Goal: Transaction & Acquisition: Purchase product/service

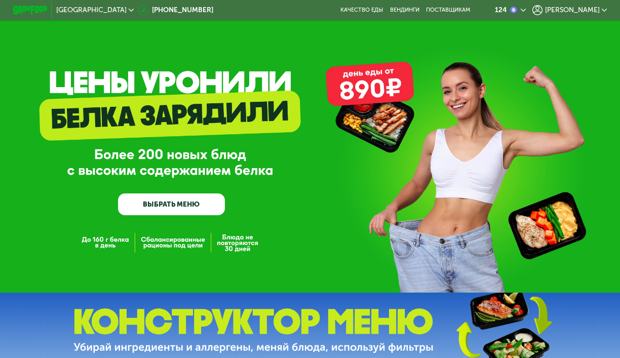
click at [572, 10] on span "[PERSON_NAME]" at bounding box center [572, 10] width 55 height 7
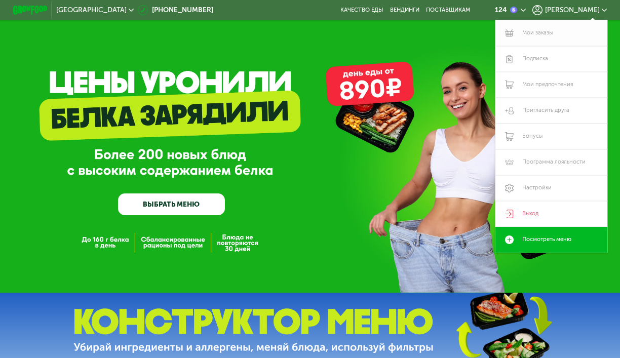
click at [549, 38] on link "Мои заказы" at bounding box center [551, 33] width 112 height 26
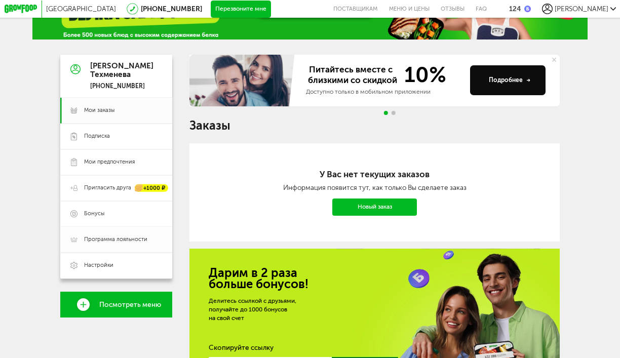
scroll to position [36, 0]
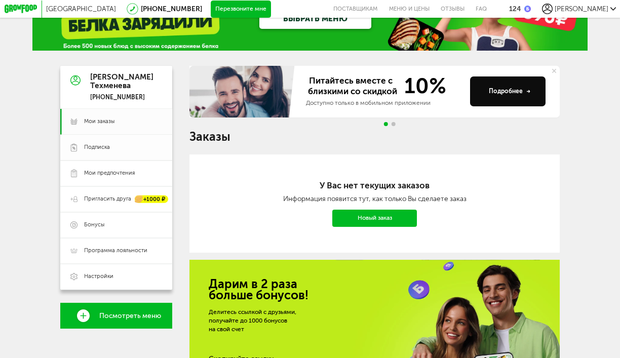
click at [117, 148] on span "Подписка" at bounding box center [123, 147] width 78 height 8
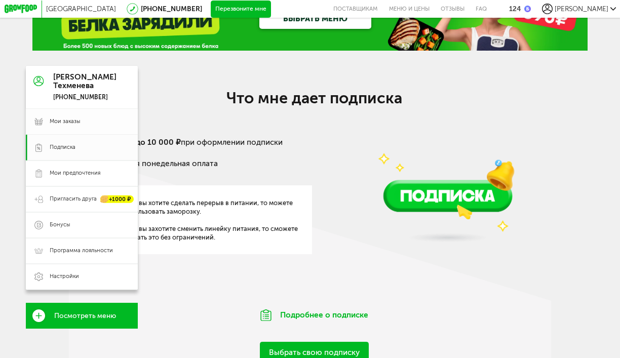
click at [53, 117] on span "Мои заказы" at bounding box center [65, 121] width 30 height 8
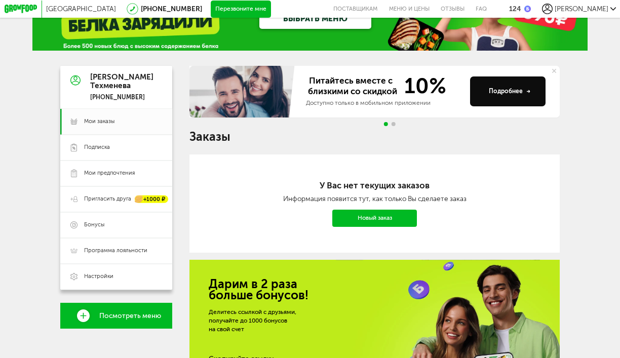
scroll to position [162, 0]
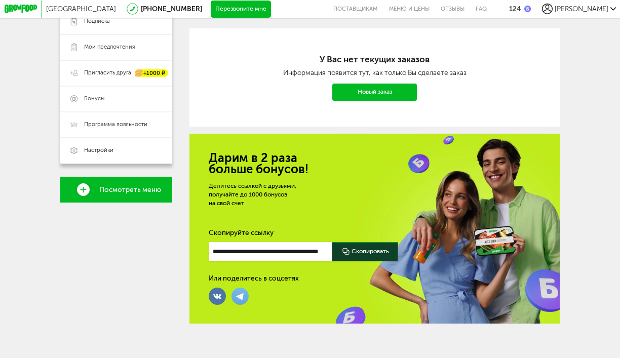
click at [377, 92] on link "Новый заказ" at bounding box center [374, 92] width 85 height 17
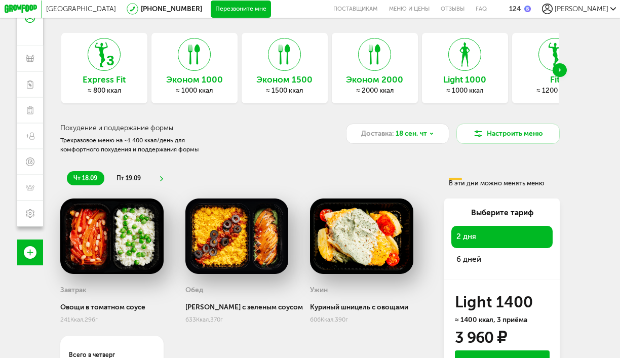
scroll to position [40, 0]
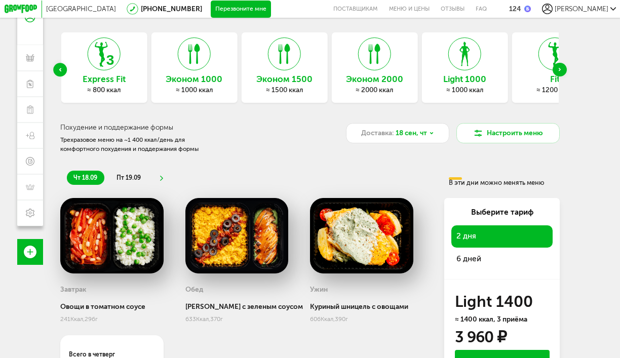
click at [470, 81] on h3 "Light 1000" at bounding box center [464, 79] width 86 height 10
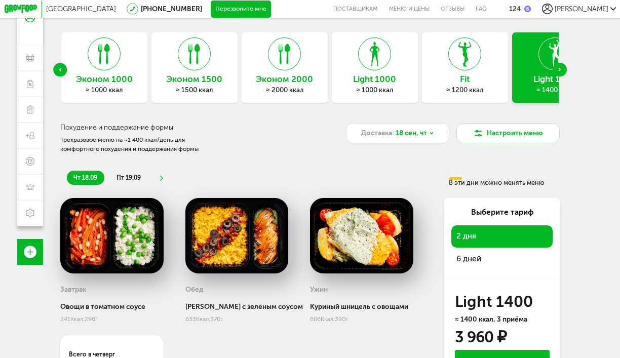
click at [394, 75] on h3 "Light 1000" at bounding box center [375, 79] width 86 height 10
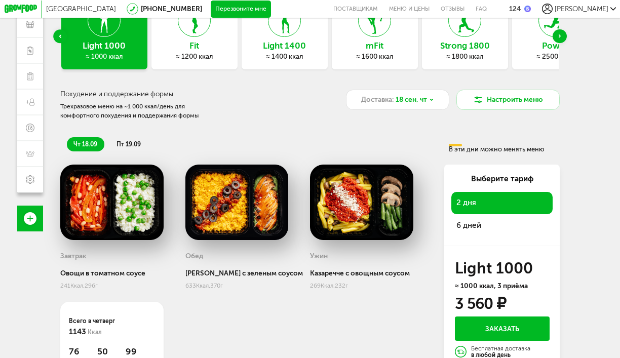
scroll to position [20, 0]
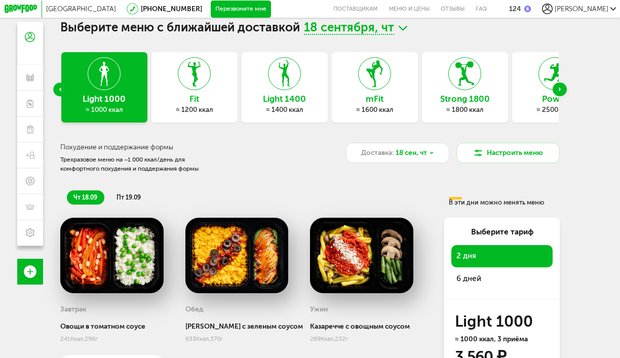
click at [214, 102] on h3 "Fit" at bounding box center [194, 99] width 86 height 10
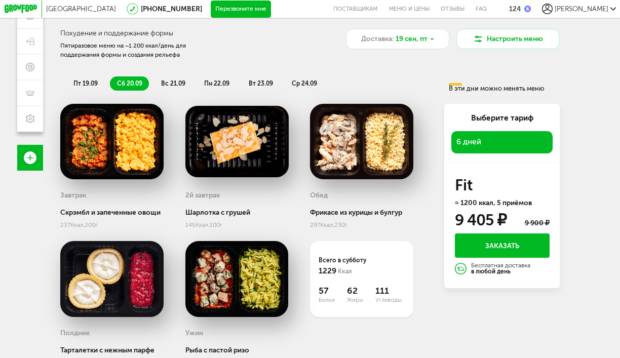
scroll to position [138, 0]
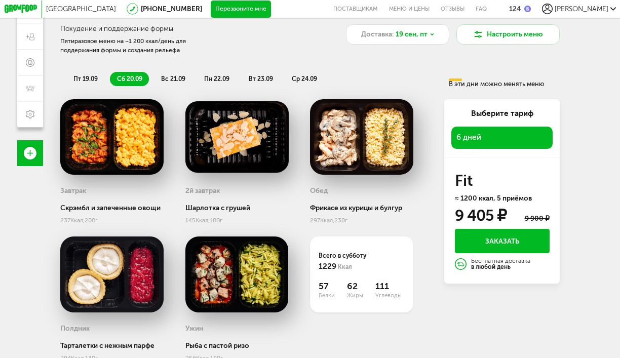
click at [93, 80] on span "пт 19.09" at bounding box center [85, 78] width 24 height 7
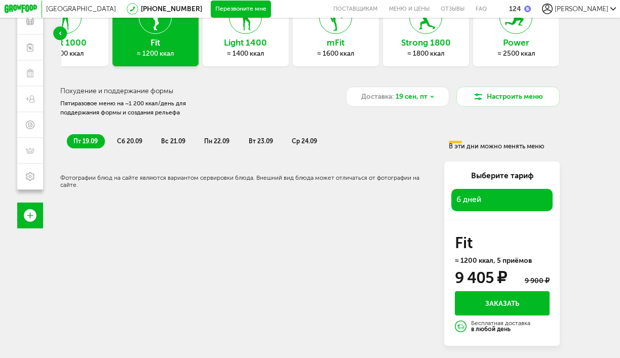
scroll to position [75, 0]
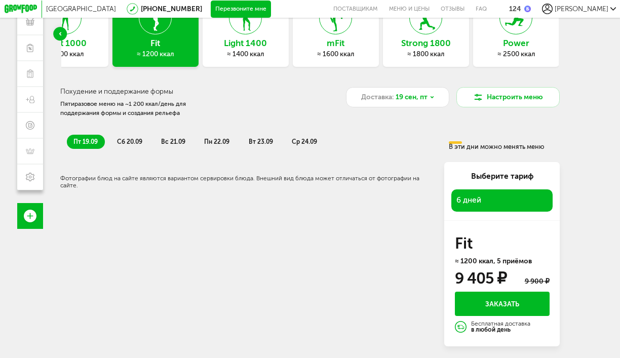
click at [127, 139] on span "сб 20.09" at bounding box center [129, 141] width 25 height 7
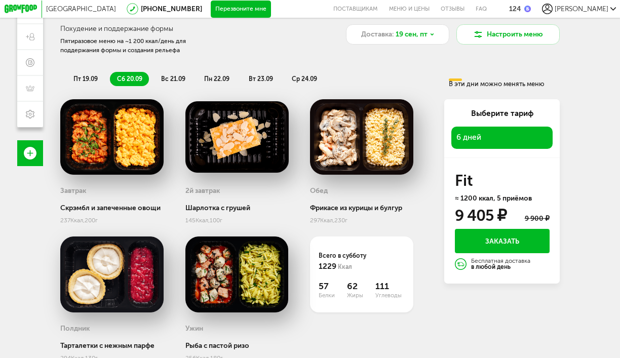
click at [172, 84] on li "вс 21.09" at bounding box center [173, 79] width 38 height 14
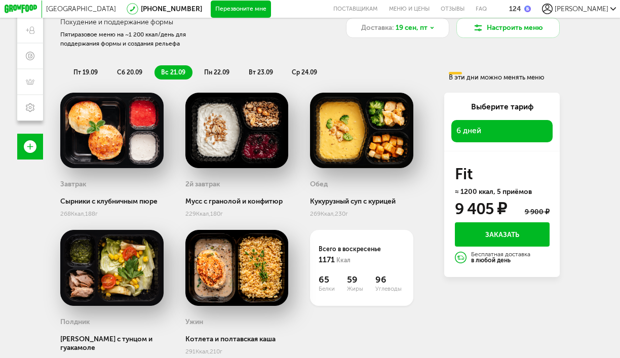
scroll to position [145, 0]
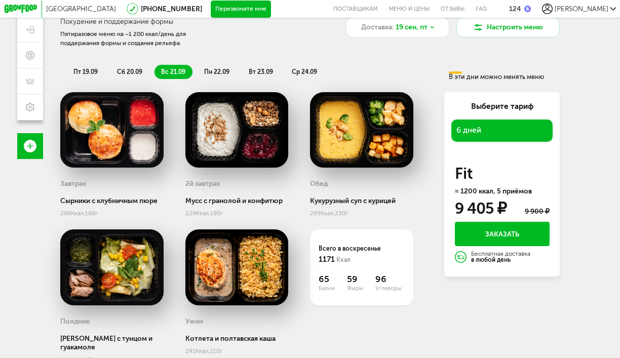
click at [222, 80] on div "пт 19.09 сб 20.09 вс 21.09 пн 22.09 вт 23.09 ср 24.09 В эти дни можно менять ме…" at bounding box center [309, 69] width 499 height 24
click at [222, 76] on li "пн 22.09" at bounding box center [217, 72] width 39 height 14
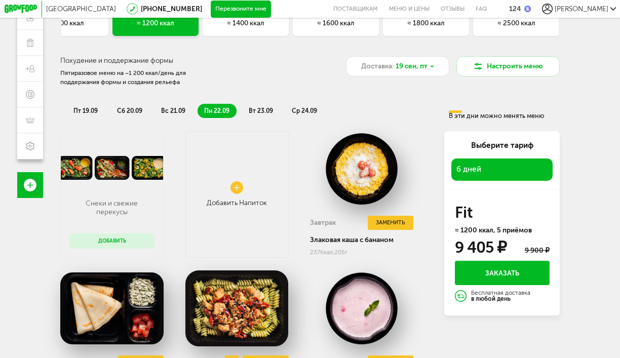
scroll to position [45, 0]
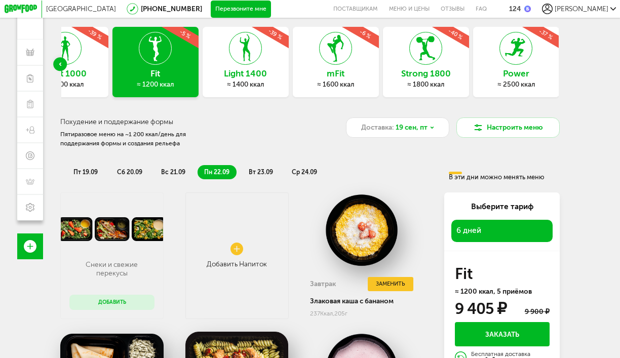
click at [259, 173] on span "вт 23.09" at bounding box center [261, 172] width 24 height 7
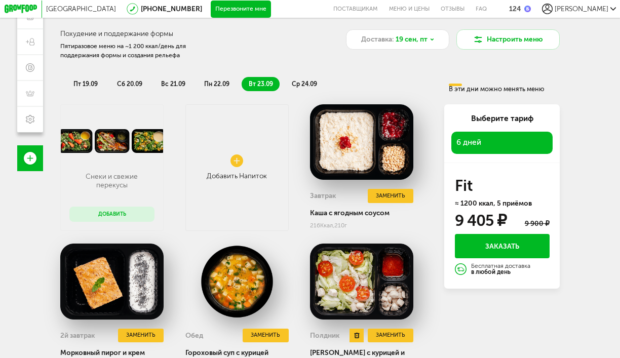
scroll to position [123, 0]
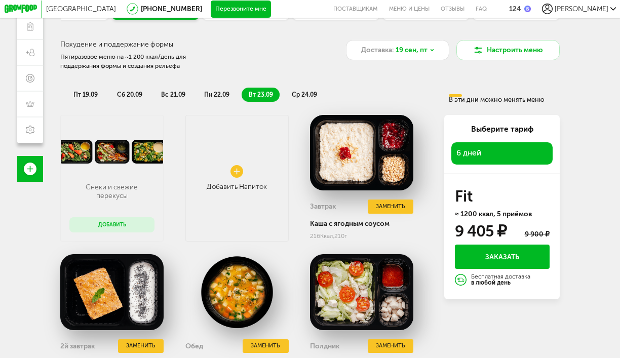
click at [299, 97] on span "ср 24.09" at bounding box center [304, 94] width 25 height 7
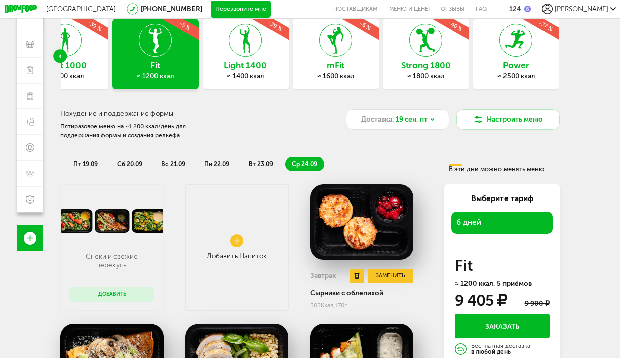
scroll to position [57, 0]
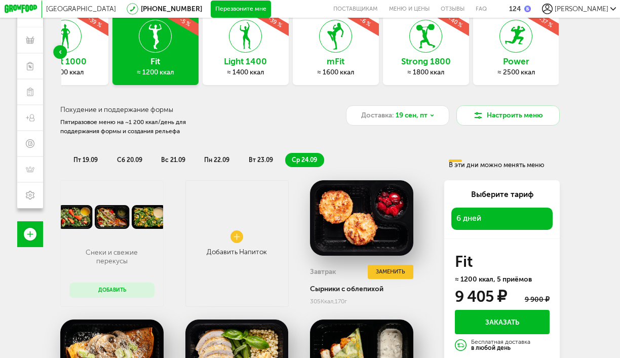
click at [258, 65] on h3 "Light 1400" at bounding box center [246, 62] width 86 height 10
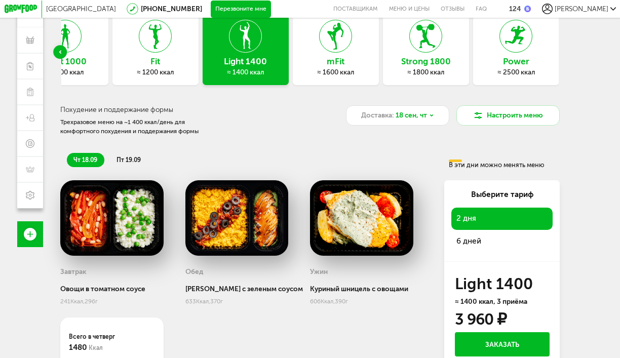
click at [459, 240] on span "6 дней" at bounding box center [501, 241] width 91 height 12
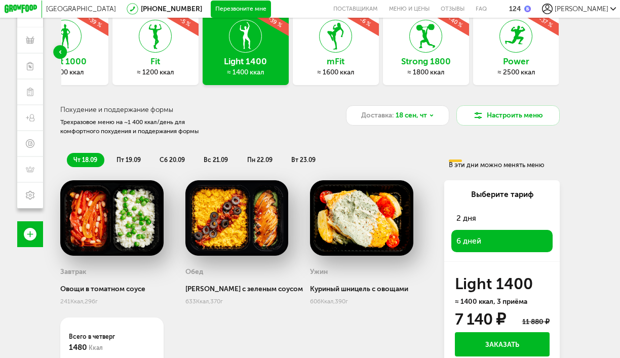
scroll to position [29, 0]
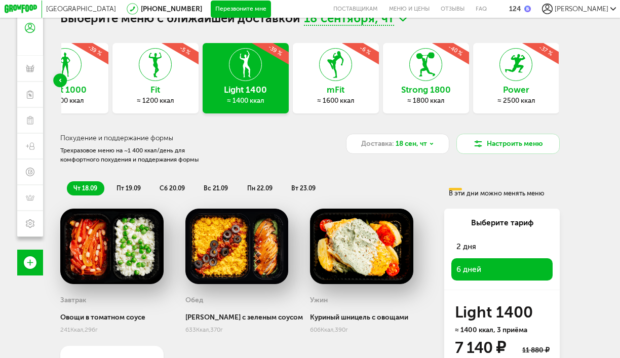
click at [89, 71] on div "Light 1000 ≈ 1000 ккал -39 %" at bounding box center [65, 78] width 86 height 70
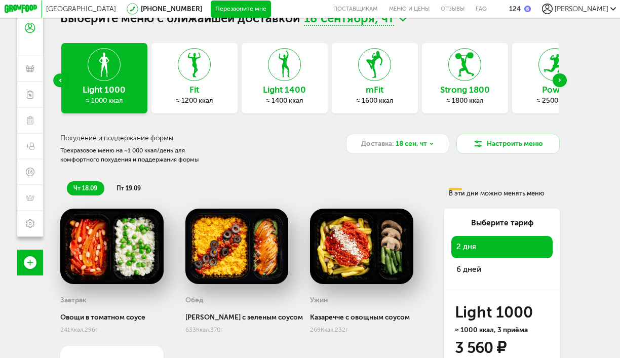
click at [477, 271] on span "6 дней" at bounding box center [501, 270] width 91 height 12
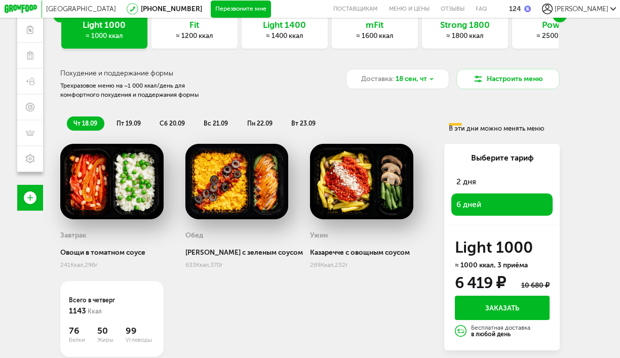
scroll to position [119, 0]
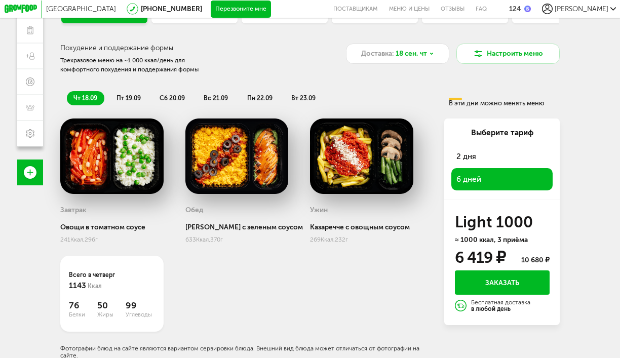
click at [128, 89] on div "чт 18.09 пт 19.09 сб 20.09 вс 21.09 пн 22.09 вт 23.09 В эти дни можно менять ме…" at bounding box center [309, 95] width 499 height 24
click at [128, 99] on span "пт 19.09" at bounding box center [128, 98] width 24 height 7
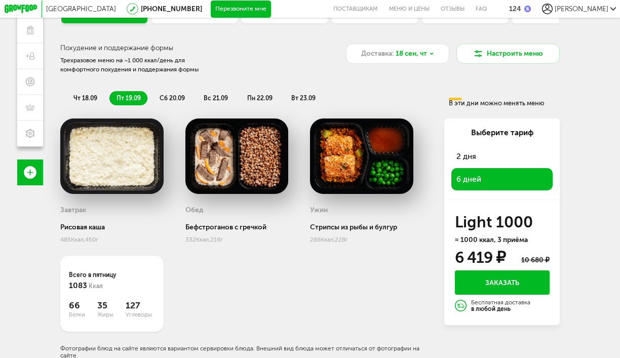
click at [168, 99] on span "сб 20.09" at bounding box center [172, 98] width 25 height 7
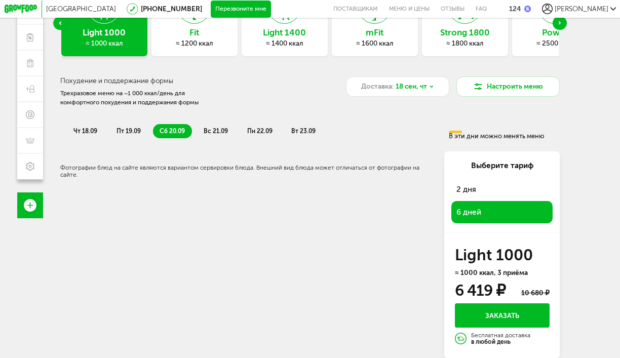
scroll to position [86, 0]
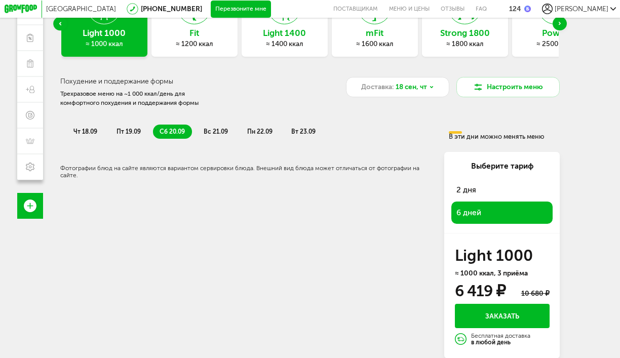
click at [211, 134] on span "вс 21.09" at bounding box center [216, 131] width 24 height 7
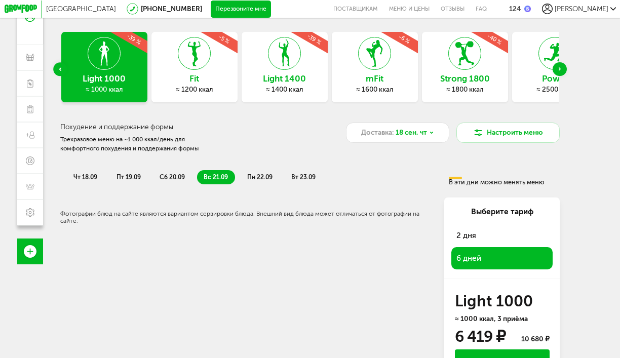
scroll to position [0, 0]
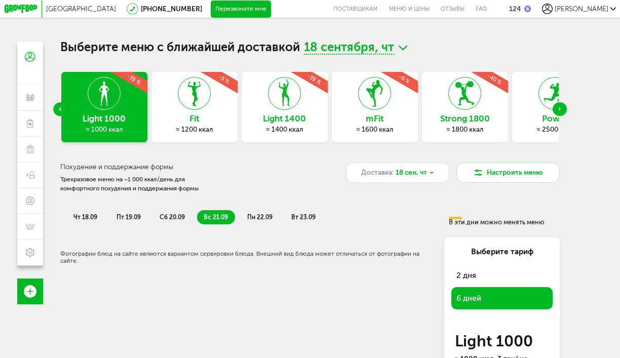
click at [283, 107] on icon at bounding box center [284, 93] width 32 height 33
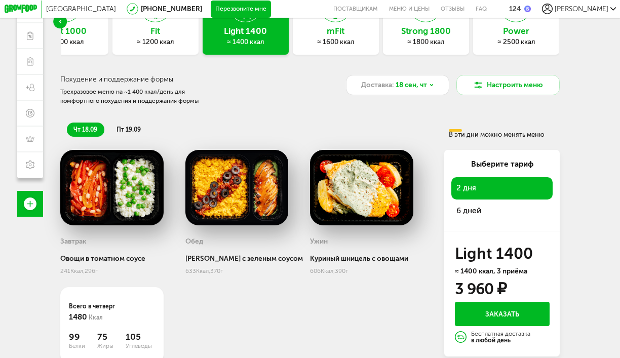
scroll to position [84, 0]
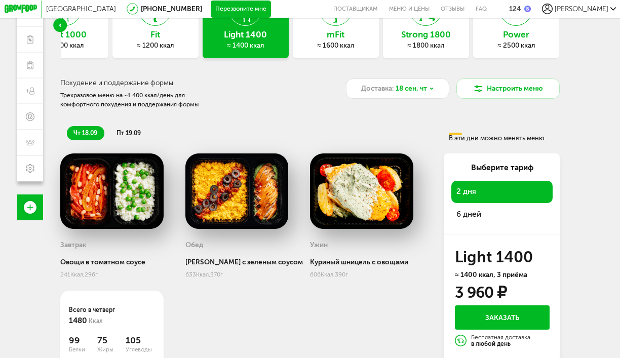
click at [126, 126] on li "пт 19.09" at bounding box center [128, 133] width 38 height 14
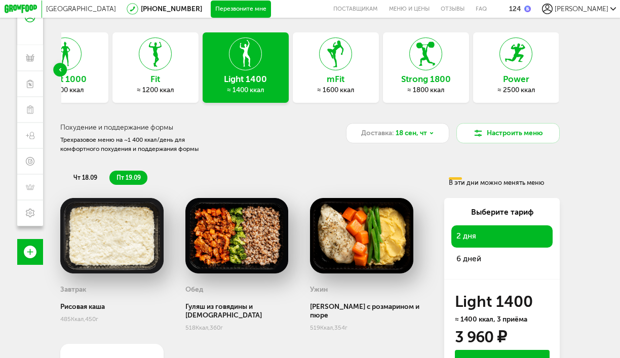
scroll to position [39, 0]
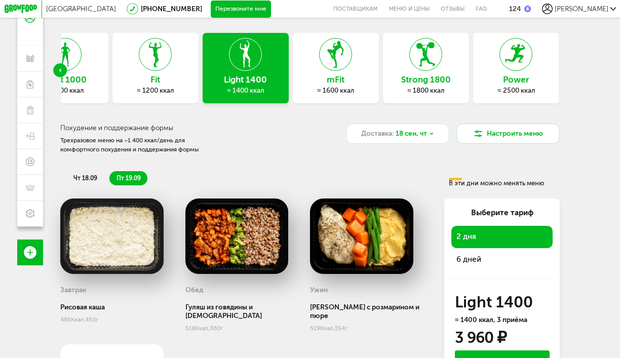
click at [469, 260] on span "6 дней" at bounding box center [501, 260] width 91 height 12
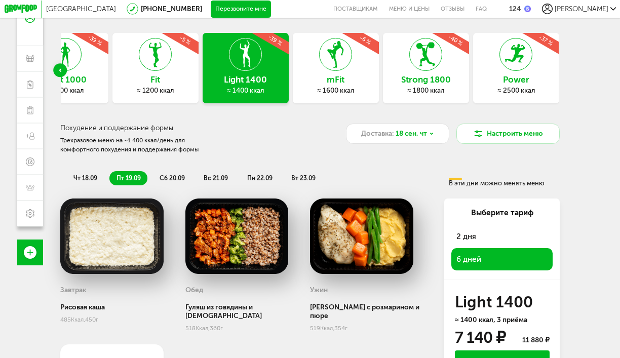
click at [174, 174] on li "сб 20.09" at bounding box center [172, 178] width 39 height 14
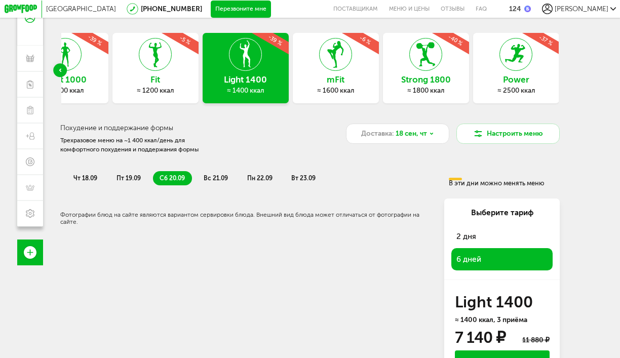
scroll to position [86, 0]
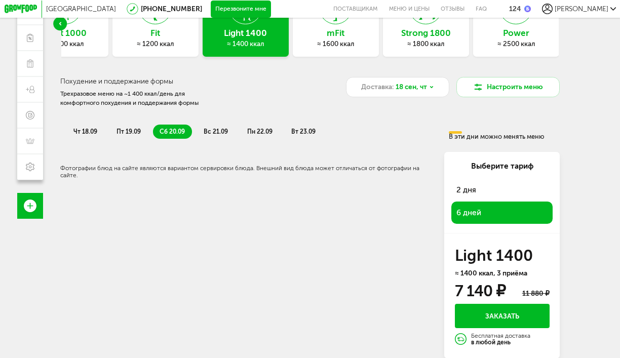
click at [209, 131] on span "вс 21.09" at bounding box center [216, 131] width 24 height 7
click at [258, 129] on span "пн 22.09" at bounding box center [259, 131] width 25 height 7
click at [300, 135] on li "вт 23.09" at bounding box center [304, 132] width 38 height 14
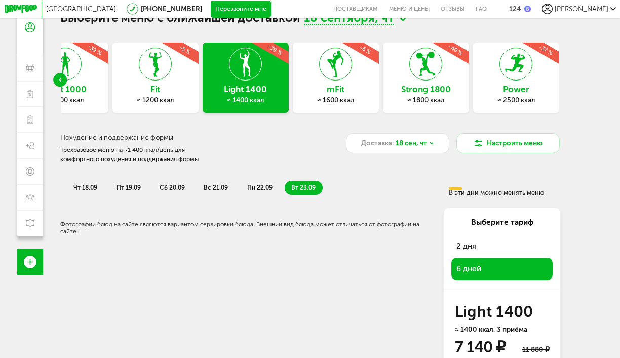
scroll to position [0, 0]
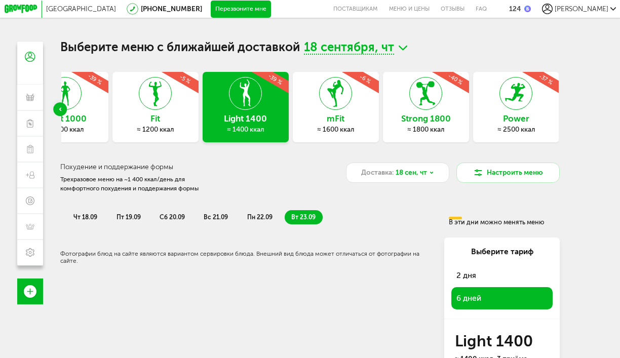
click at [29, 7] on icon at bounding box center [21, 9] width 33 height 9
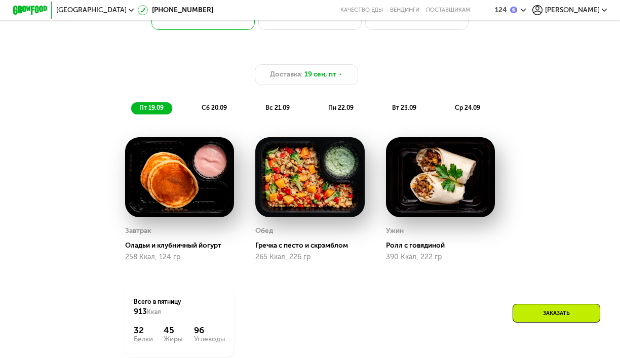
scroll to position [600, 0]
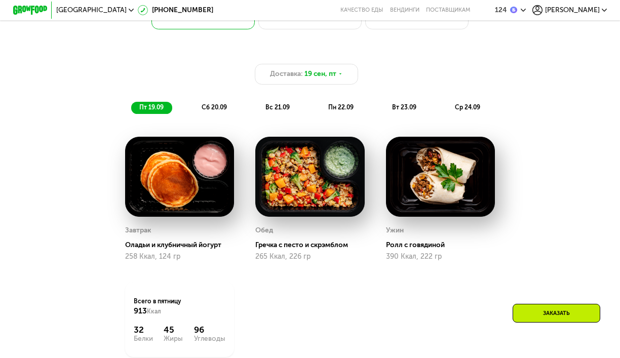
click at [223, 108] on span "сб 20.09" at bounding box center [214, 107] width 25 height 7
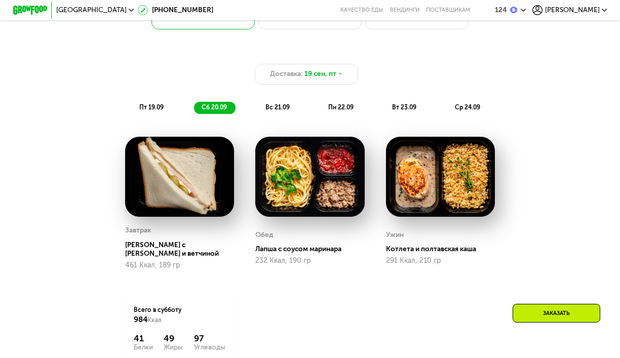
click at [277, 105] on span "вс 21.09" at bounding box center [277, 107] width 24 height 7
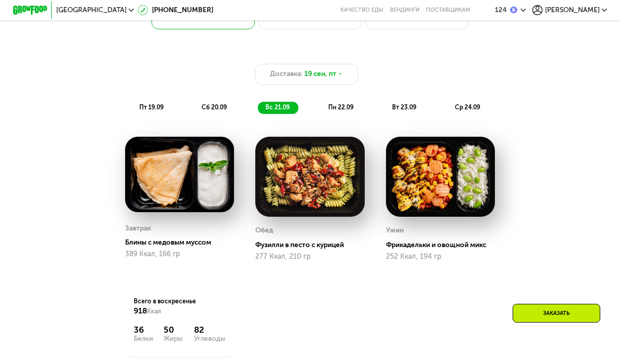
click at [334, 108] on span "пн 22.09" at bounding box center [340, 107] width 25 height 7
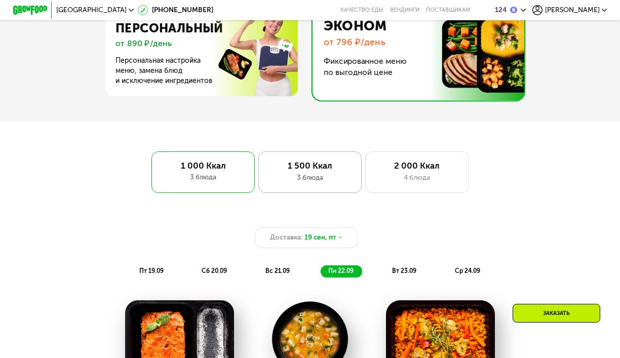
scroll to position [446, 0]
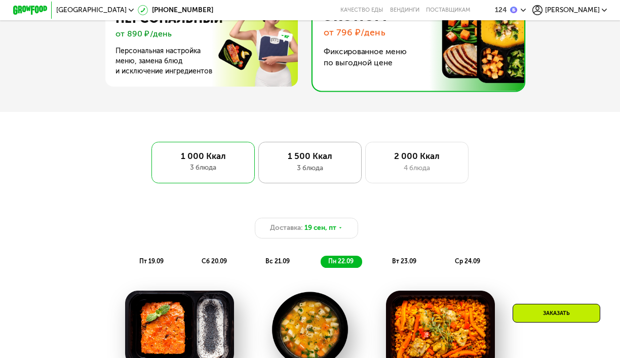
click at [314, 159] on div "1 500 Ккал" at bounding box center [309, 156] width 85 height 10
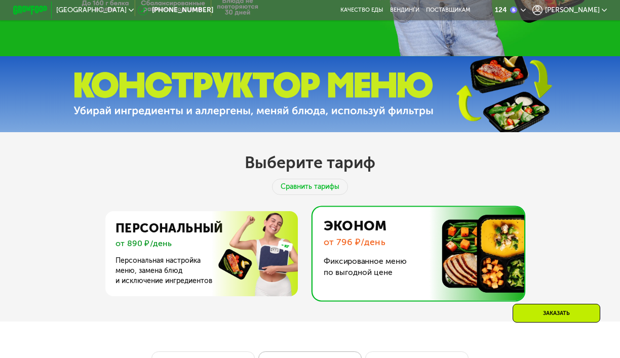
scroll to position [237, 0]
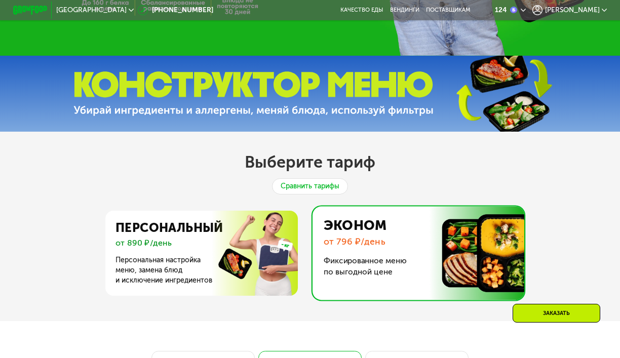
click at [314, 181] on div "Сравнить тарифы" at bounding box center [310, 186] width 76 height 16
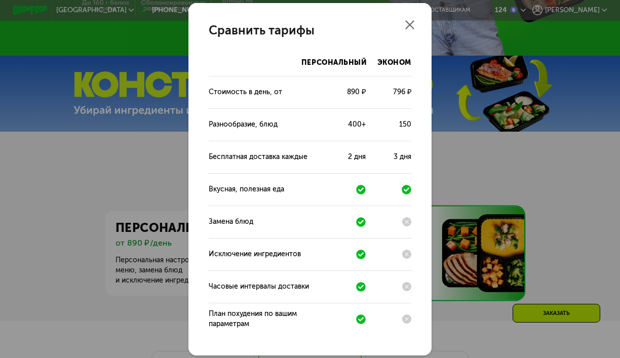
click at [411, 23] on use at bounding box center [409, 24] width 9 height 9
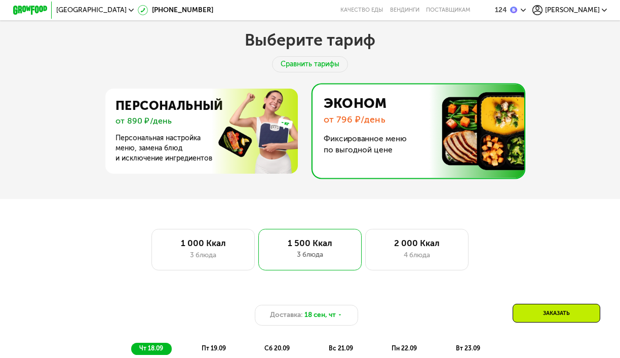
scroll to position [345, 0]
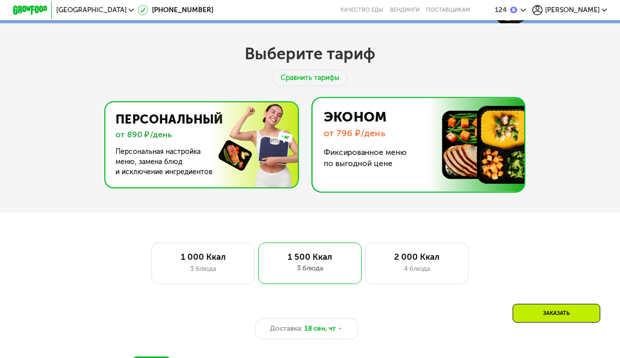
click at [253, 168] on img at bounding box center [199, 144] width 197 height 85
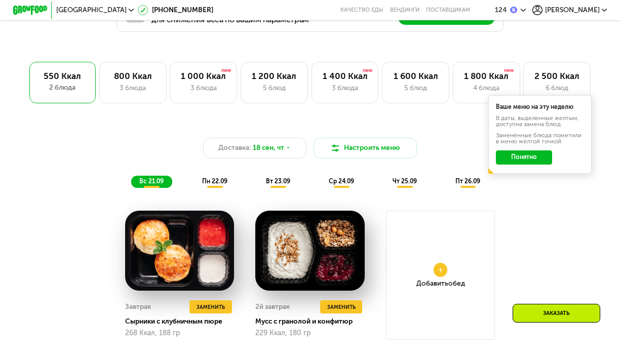
scroll to position [586, 0]
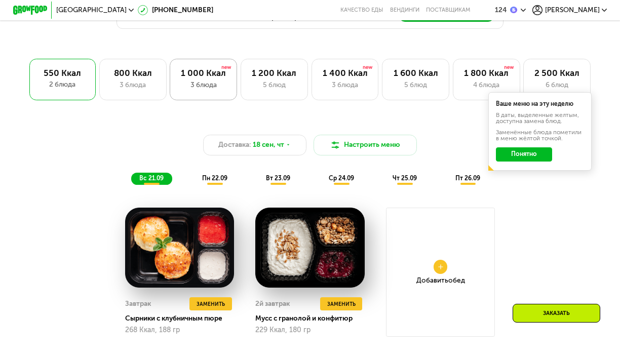
click at [205, 89] on div "3 блюда" at bounding box center [203, 85] width 49 height 10
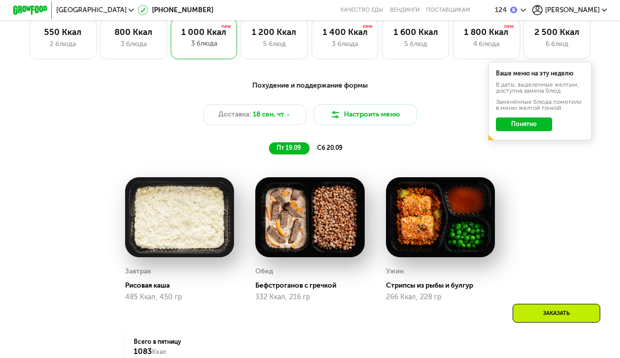
scroll to position [630, 0]
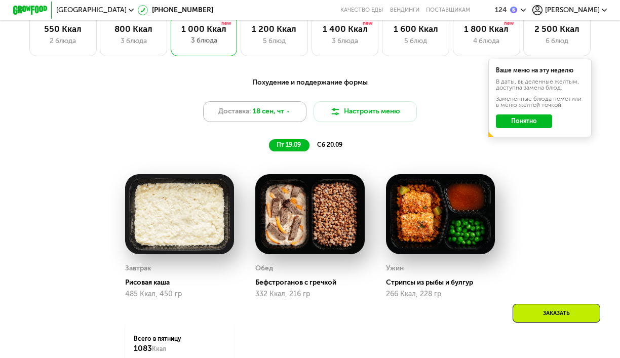
click at [292, 108] on div "Доставка: 18 сен, чт" at bounding box center [254, 111] width 103 height 21
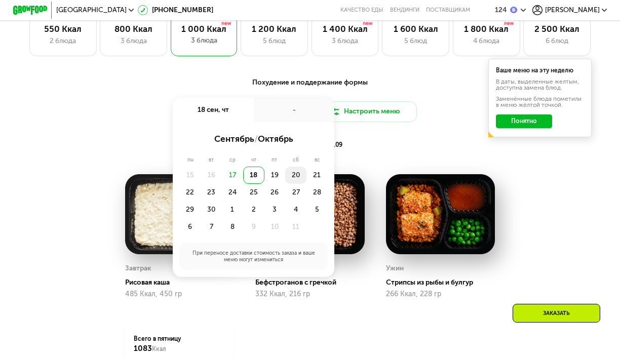
click at [297, 178] on div "20" at bounding box center [295, 175] width 21 height 17
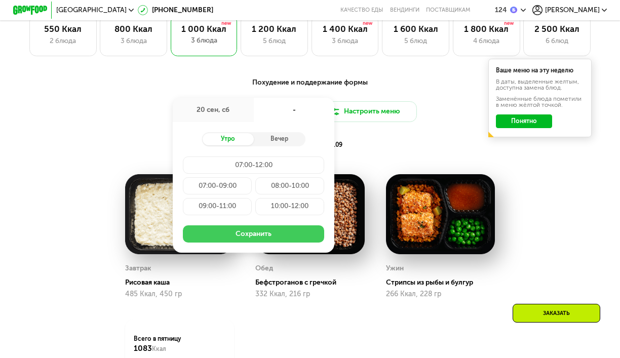
click at [273, 228] on button "Сохранить" at bounding box center [253, 233] width 141 height 17
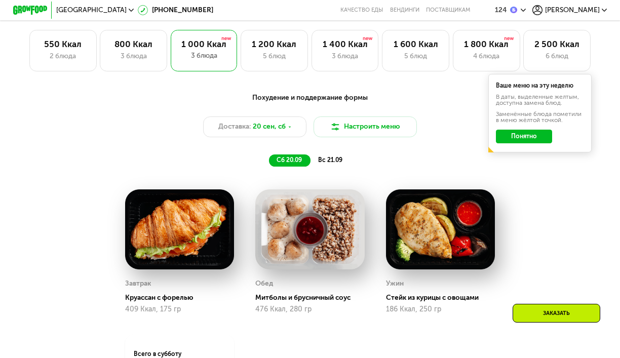
scroll to position [614, 0]
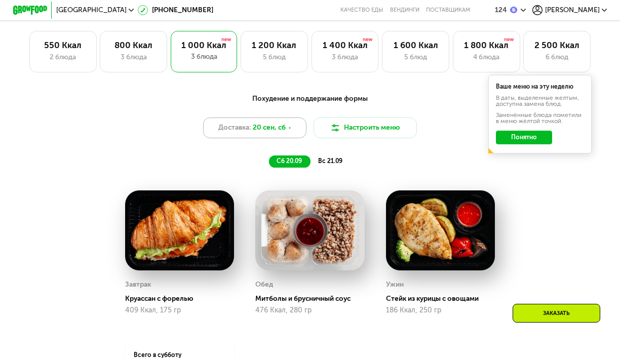
click at [258, 130] on span "20 сен, сб" at bounding box center [269, 128] width 33 height 10
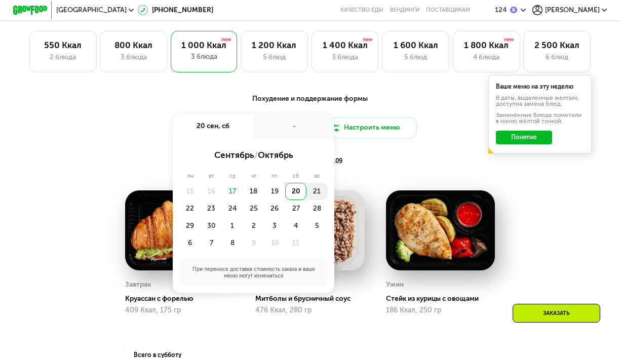
click at [310, 193] on div "21" at bounding box center [316, 191] width 21 height 17
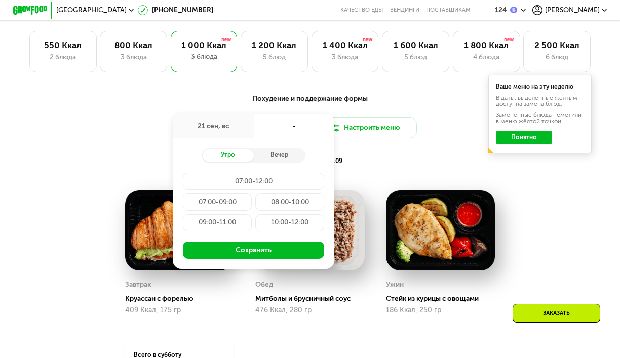
click at [356, 152] on div "Похудение и поддержание формы Доставка: 21 сен, вс 21 сен, вс - Утро Вечер 07:0…" at bounding box center [309, 130] width 509 height 74
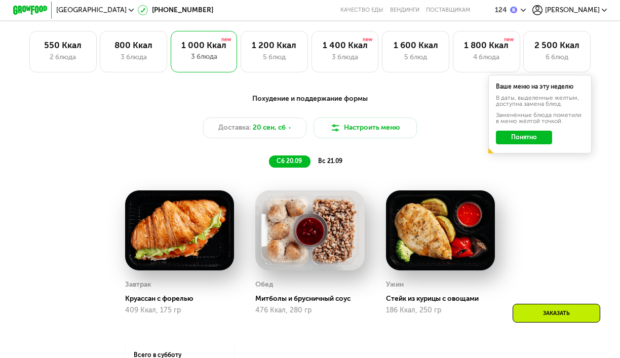
click at [339, 159] on span "вс 21.09" at bounding box center [330, 161] width 24 height 7
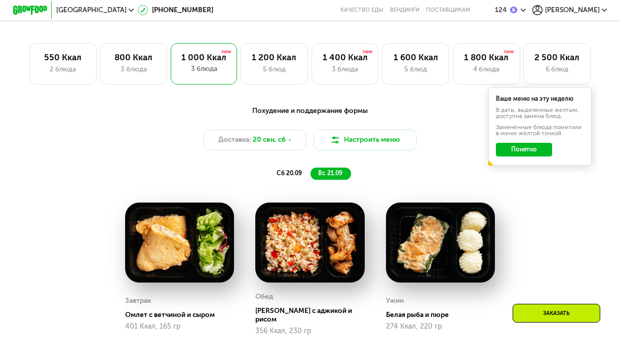
scroll to position [600, 0]
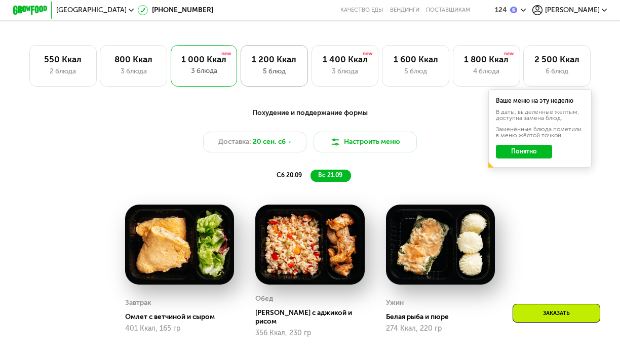
click at [267, 73] on div "5 блюд" at bounding box center [274, 71] width 49 height 10
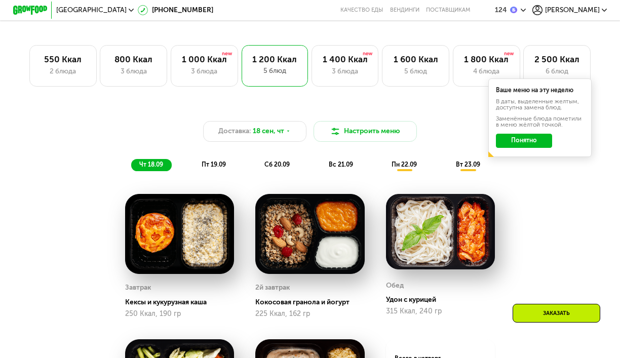
click at [202, 169] on div "пт 19.09" at bounding box center [214, 165] width 41 height 12
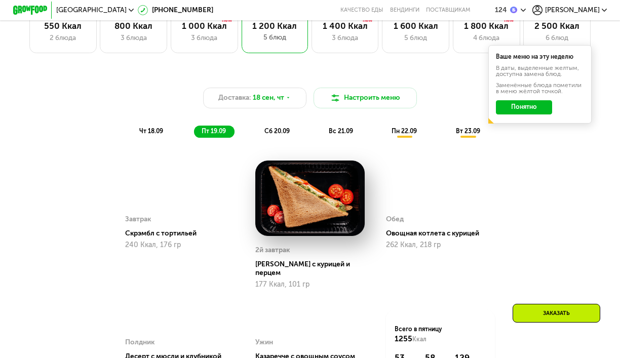
scroll to position [639, 0]
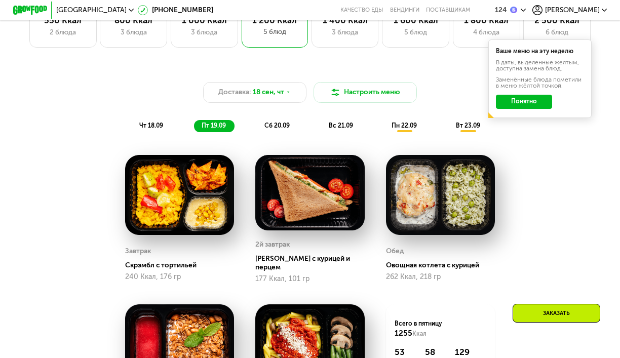
click at [150, 115] on div "Доставка: 18 сен, чт Настроить меню чт 18.09 пт 19.09 сб 20.09 вс 21.09 пн 22.0…" at bounding box center [309, 107] width 509 height 50
click at [150, 122] on div "чт 18.09" at bounding box center [151, 126] width 40 height 12
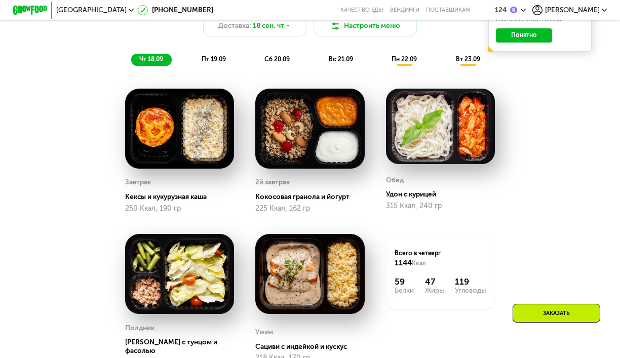
scroll to position [698, 0]
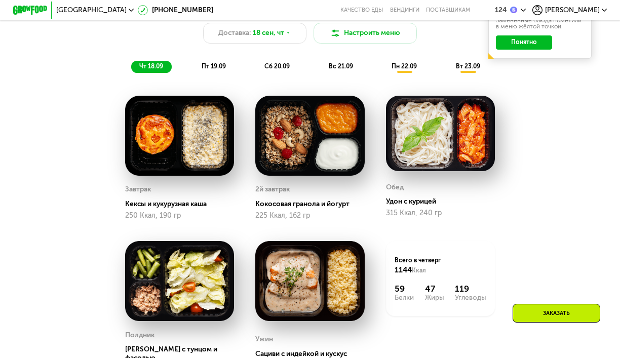
click at [222, 182] on div "Завтрак Кексы и кукурузная каша 250 Ккал, 190 гр" at bounding box center [179, 158] width 109 height 124
click at [217, 64] on span "пт 19.09" at bounding box center [214, 66] width 24 height 7
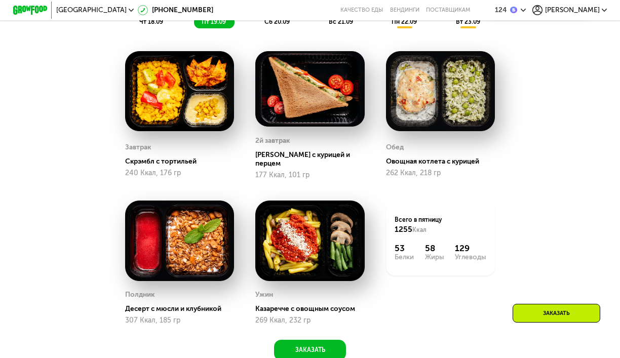
scroll to position [751, 0]
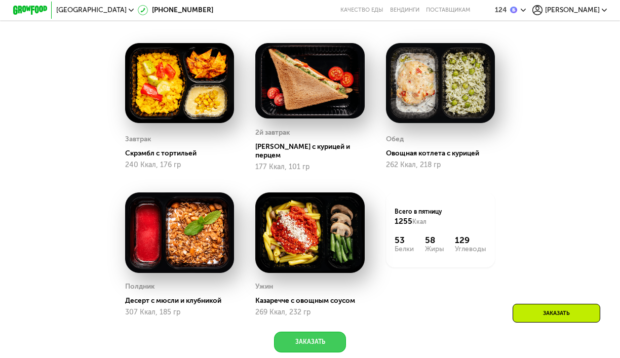
click at [310, 335] on button "Заказать" at bounding box center [310, 342] width 72 height 21
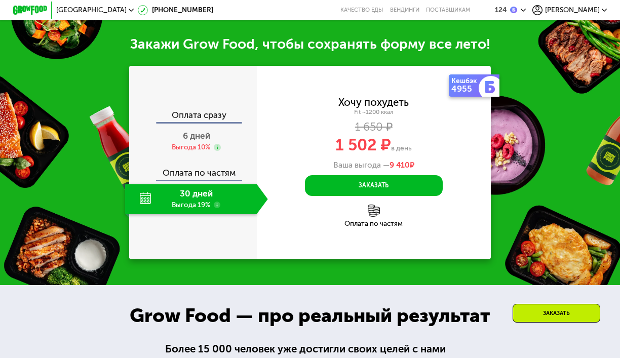
scroll to position [1120, 0]
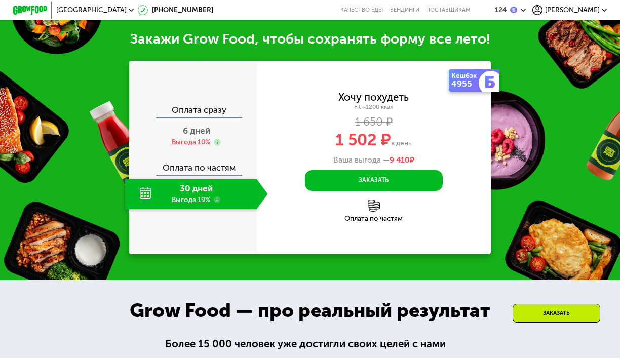
click at [344, 253] on div "Закажи Grow Food, чтобы сохранять форму все лето! Оплата сразу 6 дней Выгода 10…" at bounding box center [310, 143] width 620 height 276
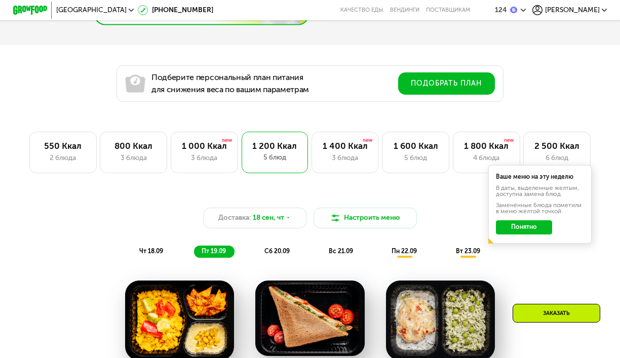
scroll to position [527, 0]
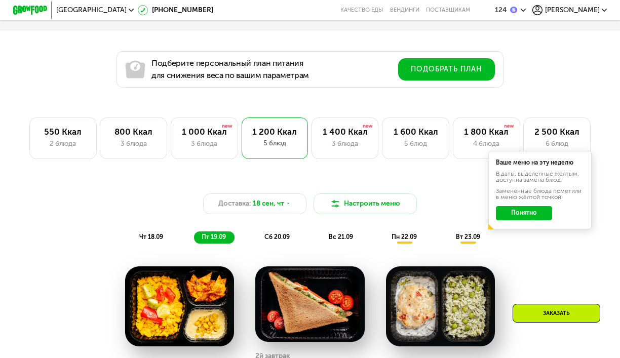
click at [523, 211] on button "Понятно" at bounding box center [524, 213] width 56 height 14
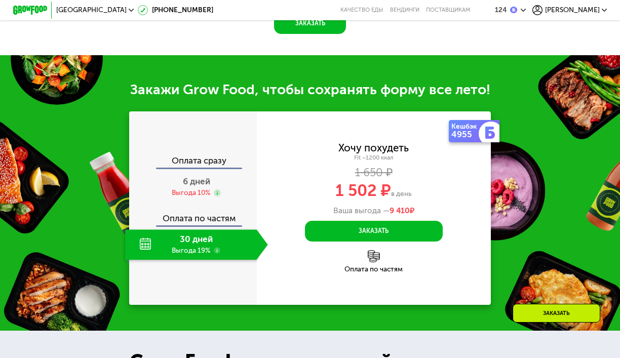
scroll to position [1076, 0]
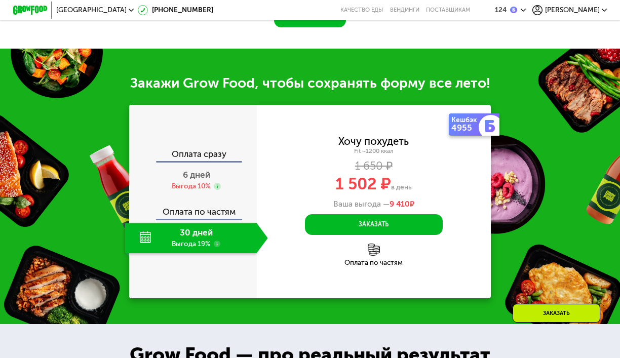
click at [207, 151] on div "Оплата сразу" at bounding box center [193, 155] width 127 height 11
click at [192, 182] on div "Выгода 10%" at bounding box center [191, 187] width 38 height 10
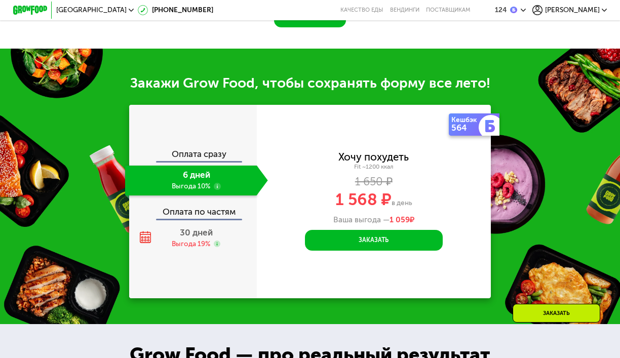
click at [213, 150] on div "Оплата сразу" at bounding box center [193, 155] width 127 height 11
click at [207, 204] on div "Оплата по частям" at bounding box center [193, 209] width 127 height 20
click at [198, 229] on span "30 дней" at bounding box center [196, 232] width 33 height 10
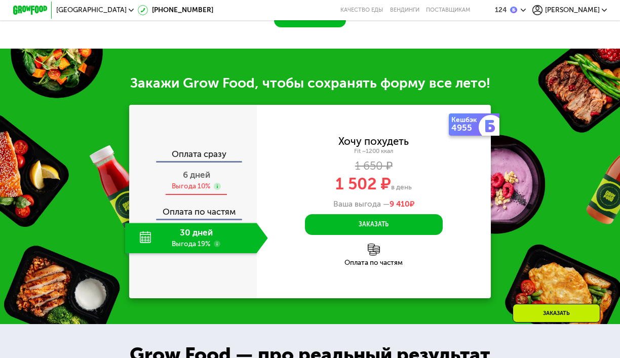
click at [193, 182] on div "Выгода 10%" at bounding box center [191, 187] width 38 height 10
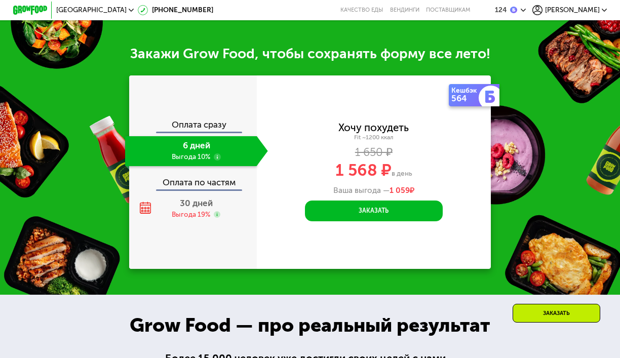
scroll to position [1110, 0]
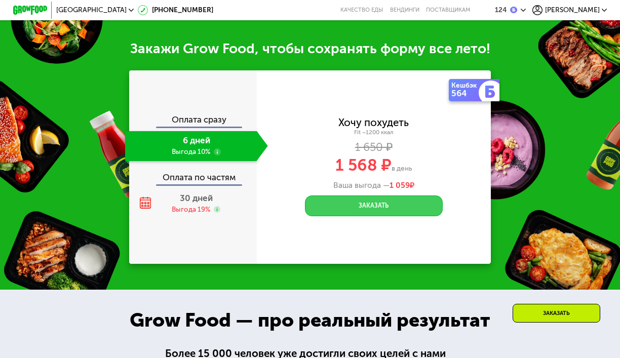
click at [336, 201] on button "Заказать" at bounding box center [374, 205] width 138 height 21
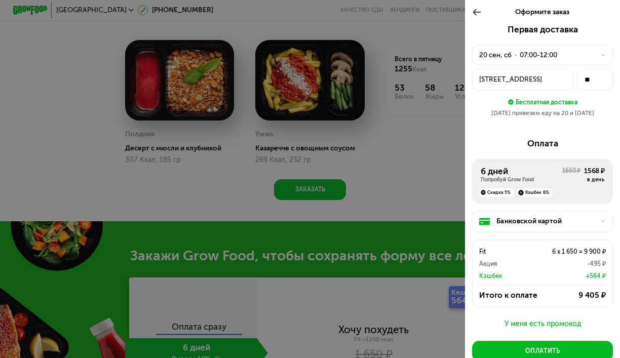
scroll to position [906, 0]
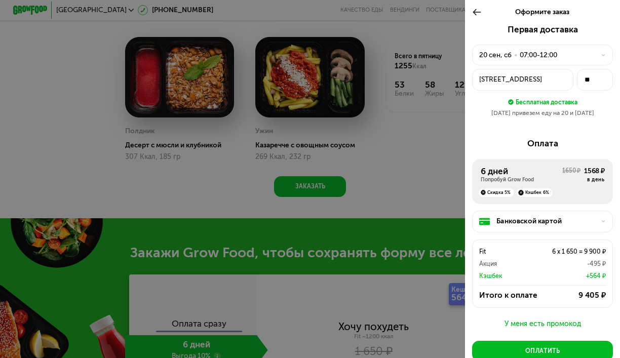
click at [554, 57] on div "07:00-12:00" at bounding box center [538, 55] width 37 height 10
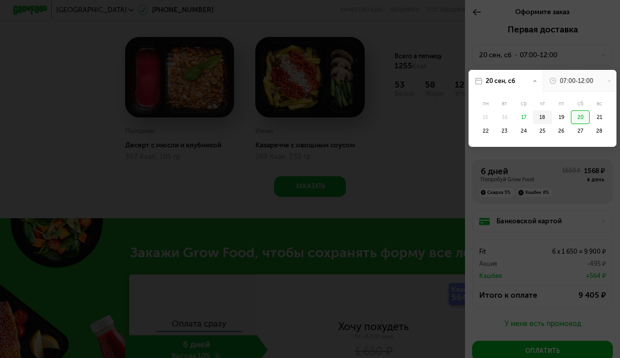
click at [541, 118] on div "18" at bounding box center [542, 117] width 19 height 14
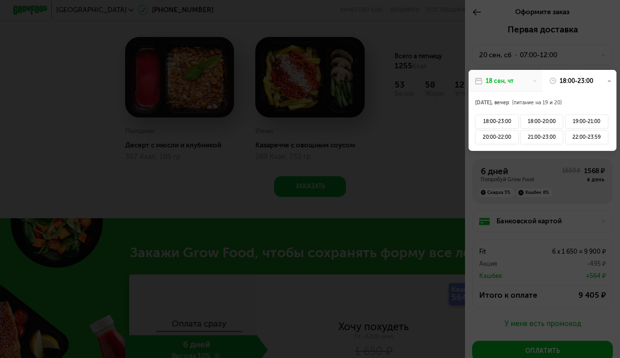
click at [554, 41] on div at bounding box center [310, 179] width 620 height 358
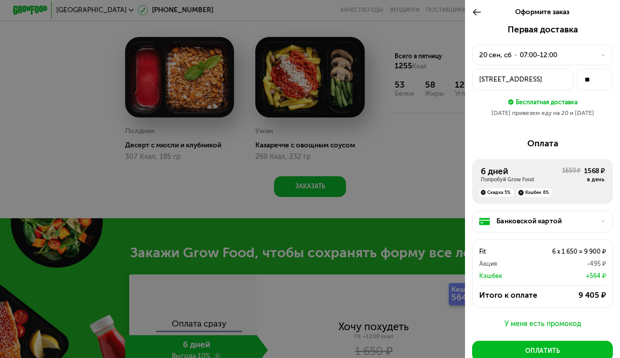
click at [526, 54] on div "07:00-12:00" at bounding box center [538, 55] width 37 height 10
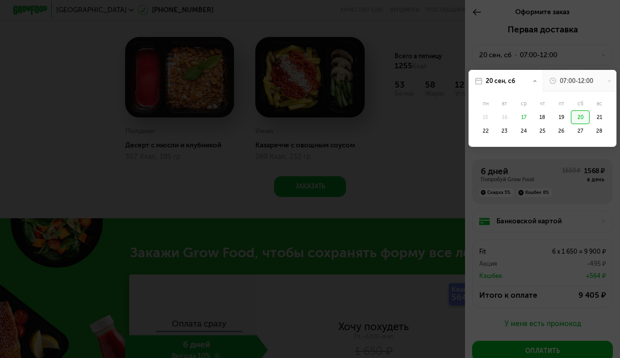
click at [416, 118] on div at bounding box center [310, 179] width 620 height 358
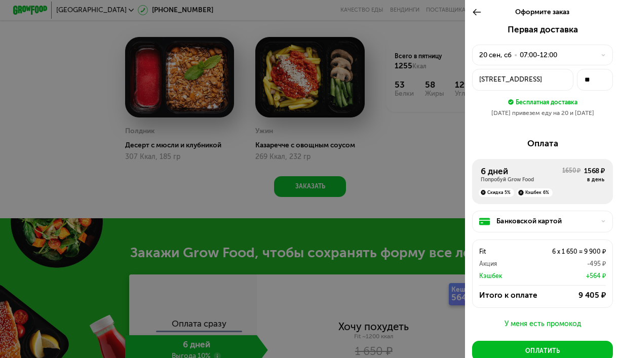
click at [391, 131] on div at bounding box center [310, 179] width 620 height 358
click at [476, 13] on icon at bounding box center [477, 12] width 10 height 10
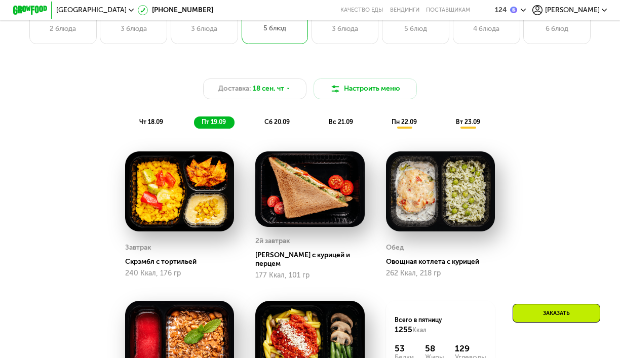
scroll to position [642, 0]
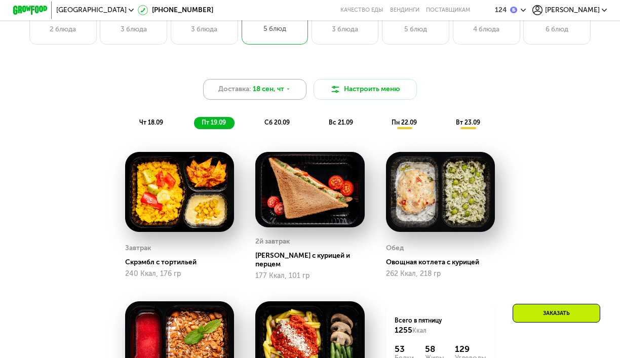
click at [287, 86] on div "Доставка: 18 сен, чт" at bounding box center [254, 89] width 103 height 21
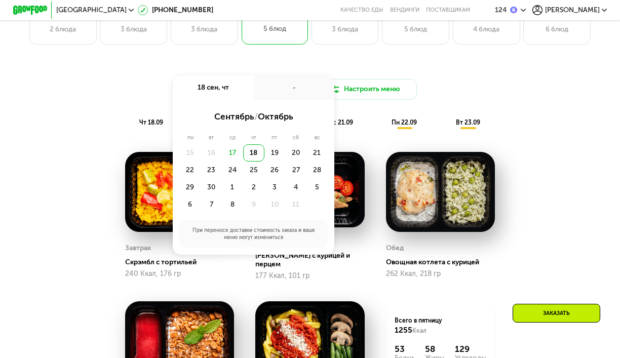
click at [253, 154] on div "18" at bounding box center [253, 152] width 21 height 17
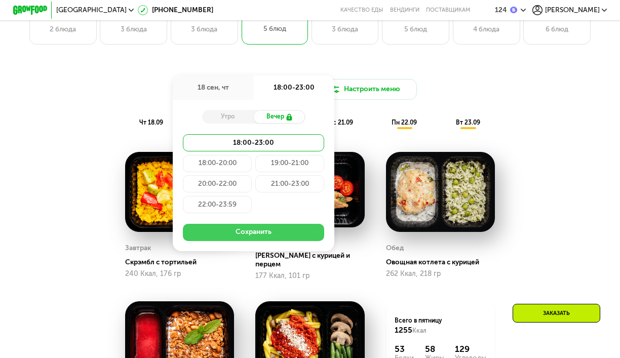
click at [255, 231] on button "Сохранить" at bounding box center [253, 232] width 141 height 17
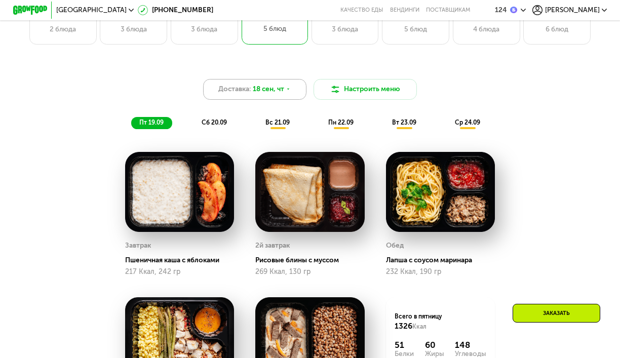
click at [285, 84] on div "Доставка: 18 сен, чт" at bounding box center [254, 89] width 103 height 21
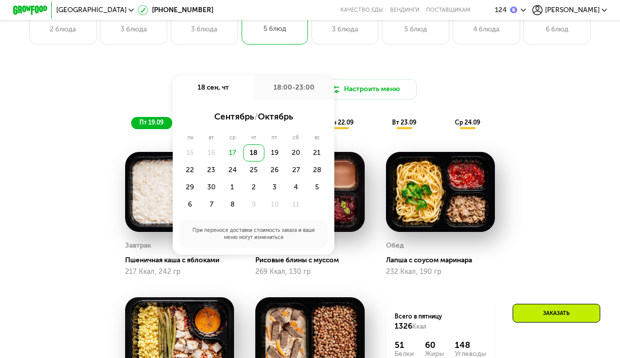
click at [452, 93] on div "Доставка: 18 сен, чт 18 сен, чт 18:00-23:00 сентябрь / октябрь пн вт ср чт пт с…" at bounding box center [309, 89] width 509 height 21
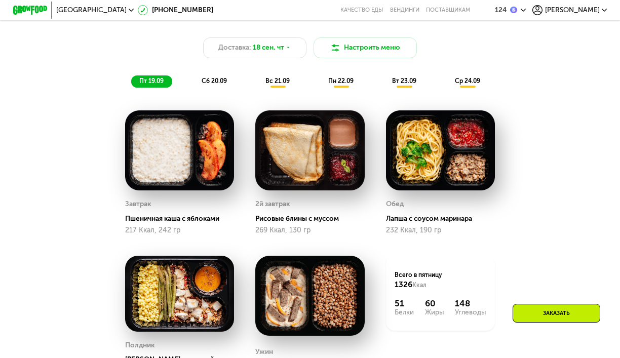
scroll to position [718, 0]
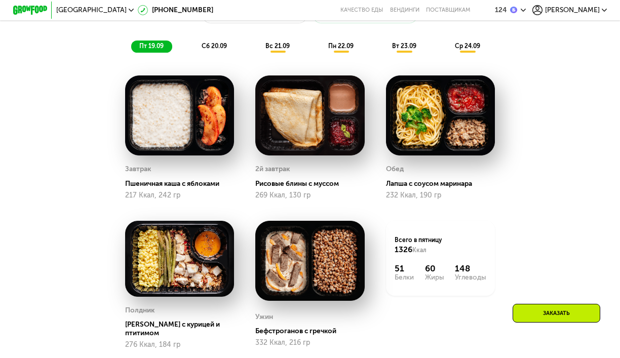
click at [213, 54] on div "Доставка: 18 сен, чт Настроить меню пт 19.09 сб 20.09 вс 21.09 пн 22.09 вт 23.0…" at bounding box center [310, 21] width 520 height 74
click at [214, 45] on span "сб 20.09" at bounding box center [214, 46] width 25 height 7
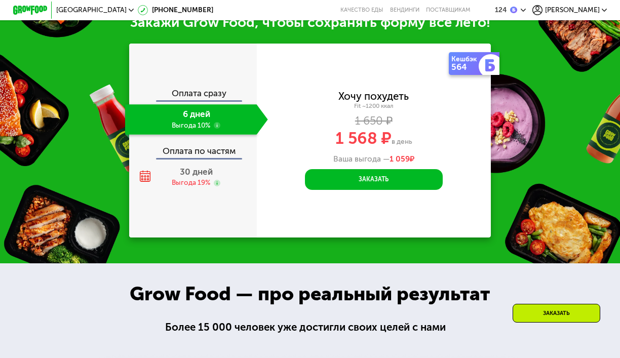
scroll to position [1133, 0]
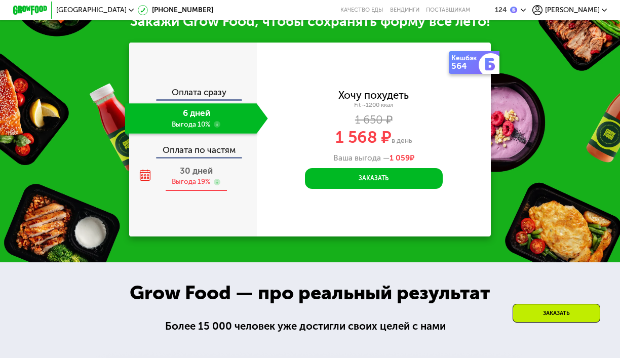
click at [203, 170] on span "30 дней" at bounding box center [196, 171] width 33 height 10
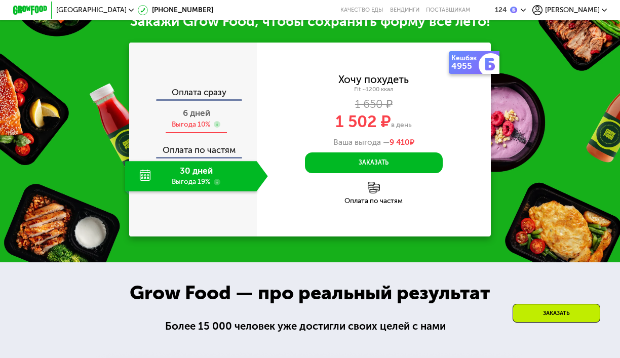
click at [206, 120] on div "Выгода 10%" at bounding box center [191, 125] width 38 height 10
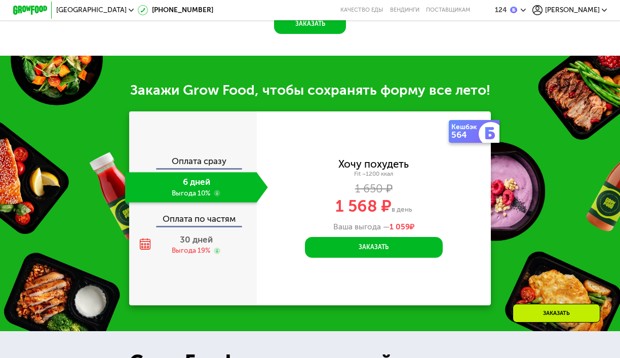
scroll to position [1064, 0]
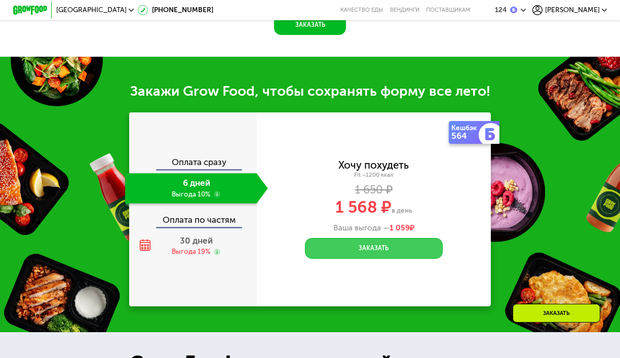
click at [375, 247] on button "Заказать" at bounding box center [374, 248] width 138 height 21
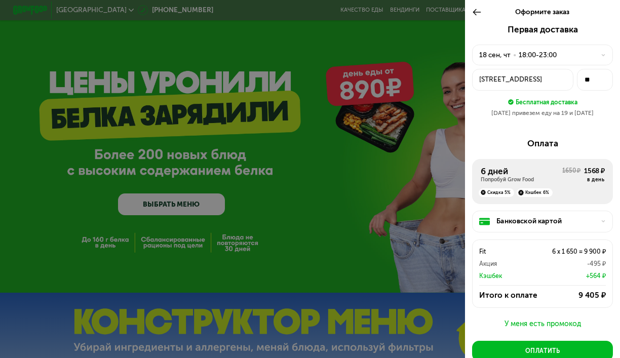
click at [551, 56] on div "18:00-23:00" at bounding box center [538, 55] width 38 height 10
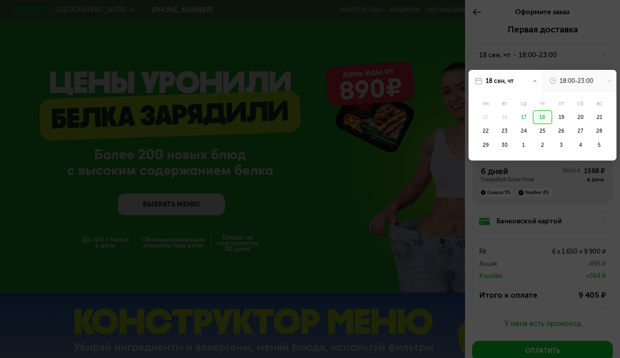
click at [563, 78] on div "18:00-23:00" at bounding box center [576, 81] width 33 height 9
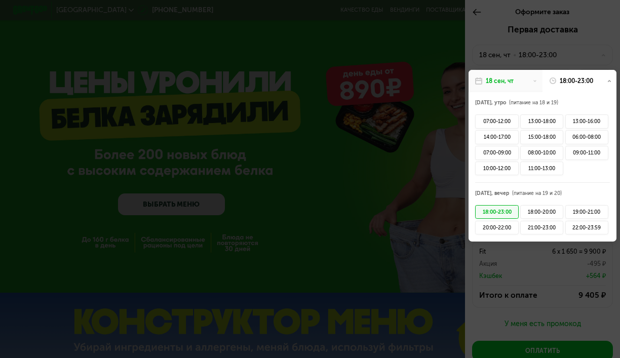
click at [577, 48] on div at bounding box center [310, 179] width 620 height 358
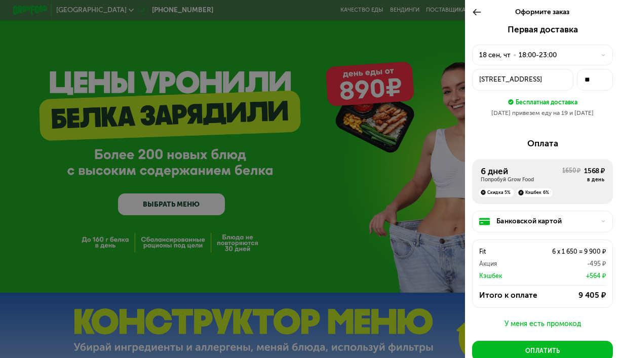
click at [566, 53] on div "18 сен, чт • 18:00-23:00" at bounding box center [537, 55] width 116 height 10
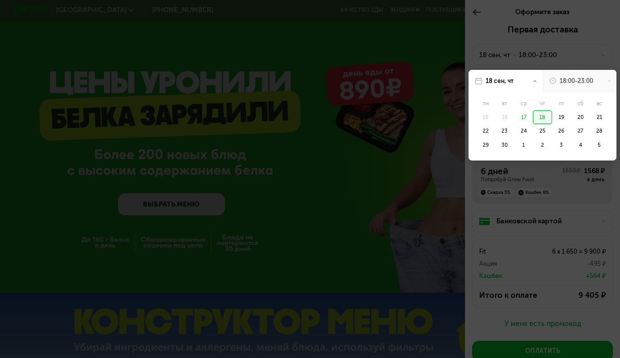
click at [566, 53] on div at bounding box center [310, 179] width 620 height 358
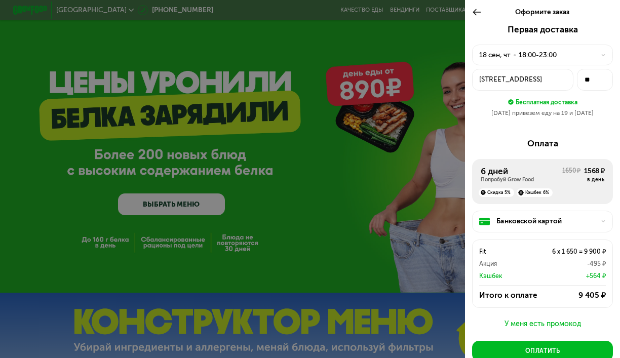
click at [546, 53] on div "18:00-23:00" at bounding box center [538, 55] width 38 height 10
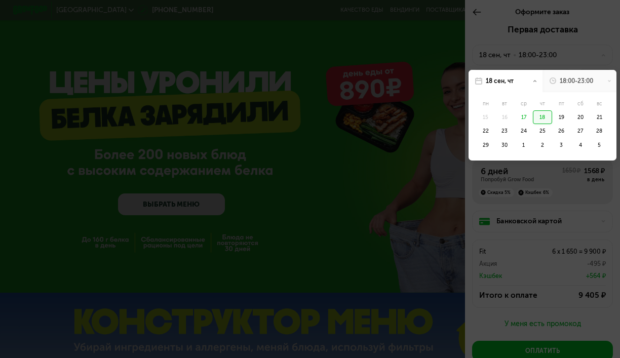
click at [585, 56] on div at bounding box center [310, 179] width 620 height 358
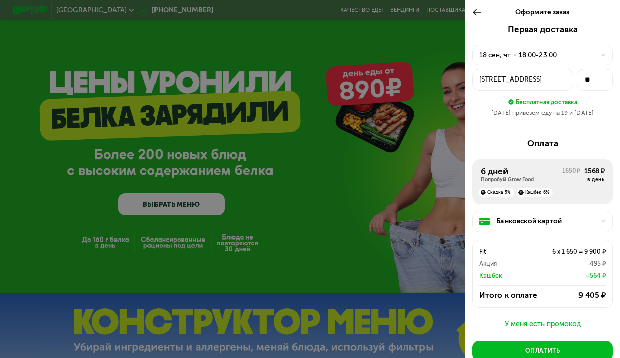
click at [604, 53] on icon at bounding box center [603, 55] width 5 height 5
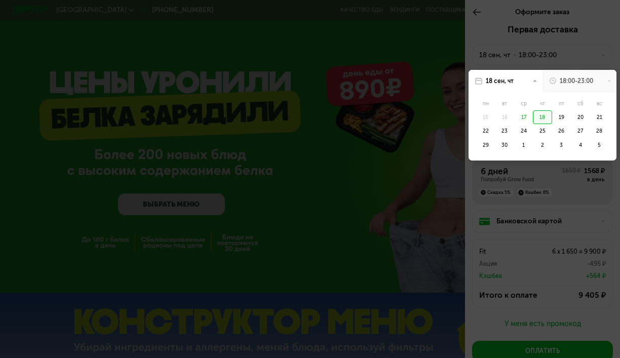
click at [589, 47] on div at bounding box center [310, 179] width 620 height 358
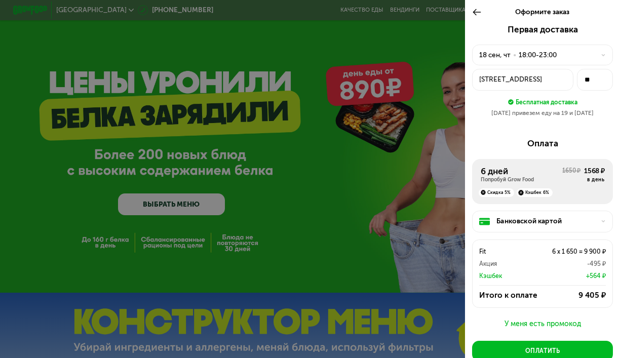
click at [553, 50] on div "18:00-23:00" at bounding box center [538, 55] width 38 height 10
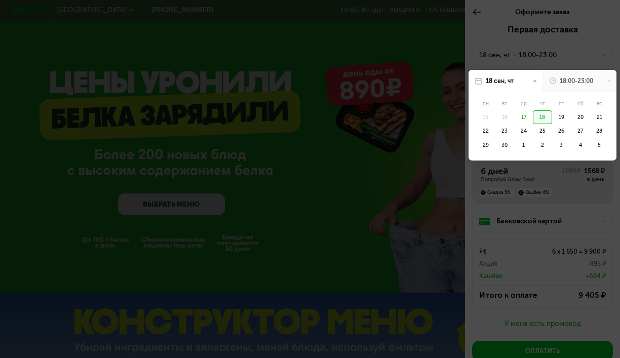
click at [564, 78] on div "18:00-23:00" at bounding box center [576, 81] width 33 height 9
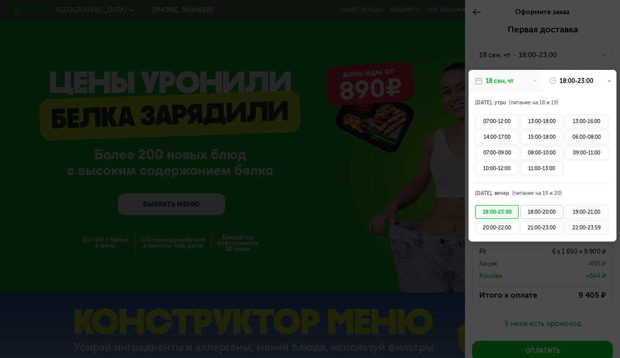
click at [544, 211] on div "18:00-20:00" at bounding box center [541, 212] width 43 height 14
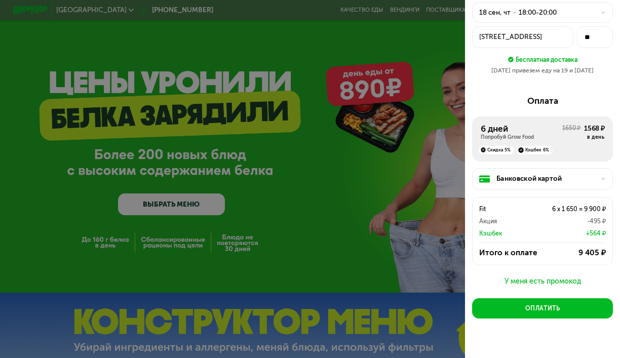
scroll to position [51, 0]
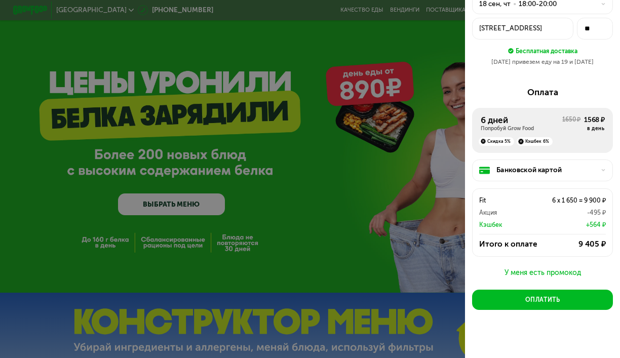
click at [542, 170] on div "Банковской картой" at bounding box center [545, 170] width 99 height 10
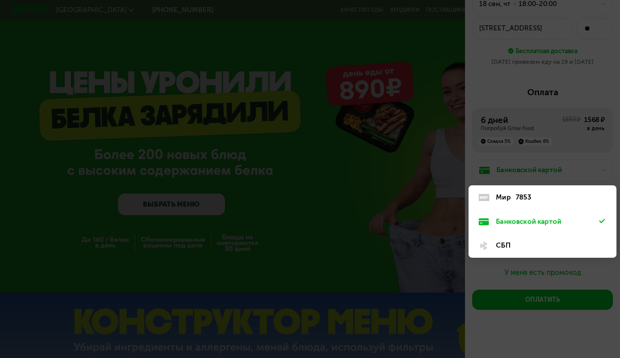
click at [526, 194] on div "7853" at bounding box center [524, 197] width 16 height 10
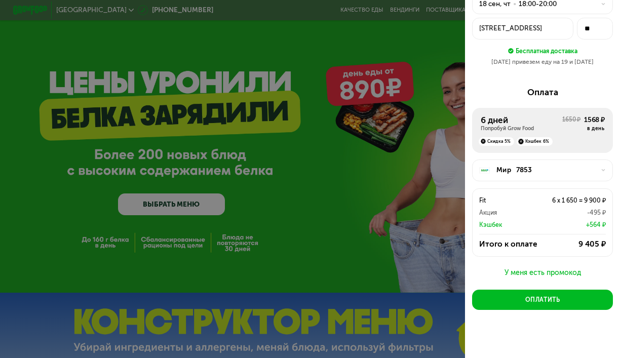
click at [536, 175] on div "Мир 7853" at bounding box center [542, 171] width 141 height 22
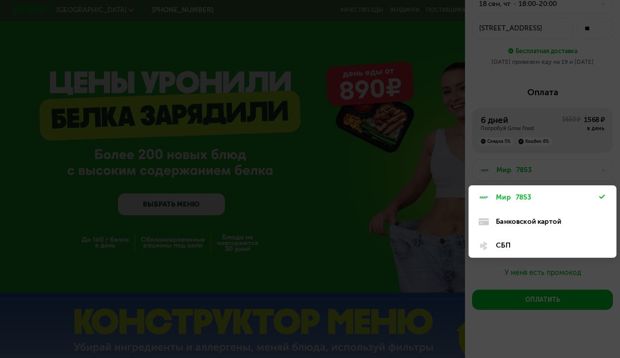
click at [523, 241] on div "СБП" at bounding box center [547, 246] width 103 height 10
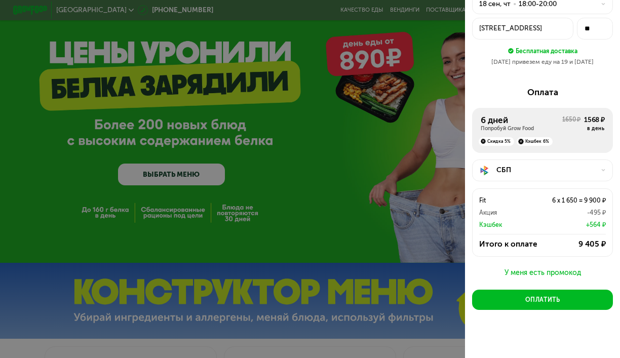
scroll to position [42, 0]
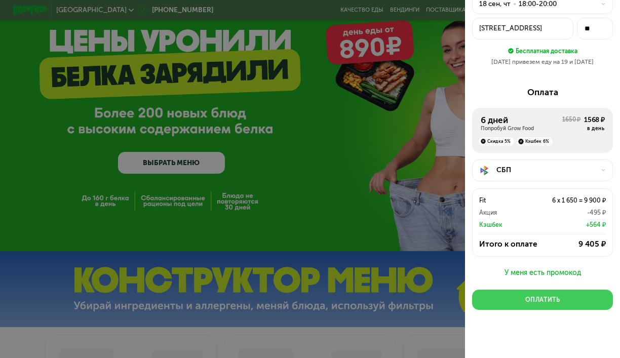
click at [540, 300] on div "Оплатить" at bounding box center [542, 300] width 34 height 9
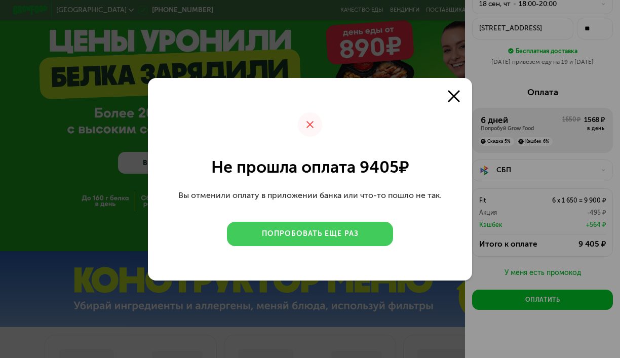
click at [284, 240] on button "Попробовать еще раз" at bounding box center [310, 234] width 166 height 24
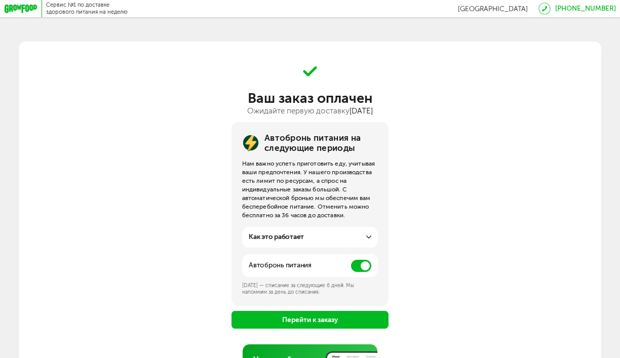
click at [24, 9] on icon at bounding box center [21, 9] width 33 height 9
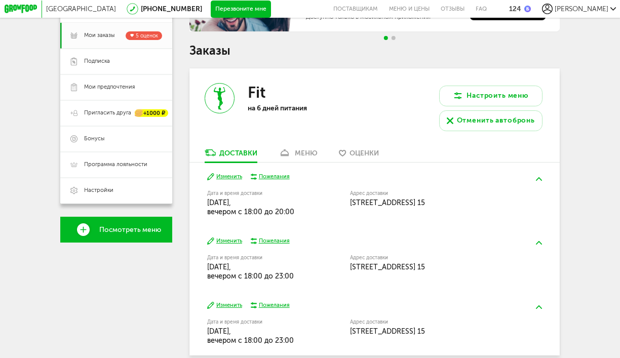
scroll to position [121, 0]
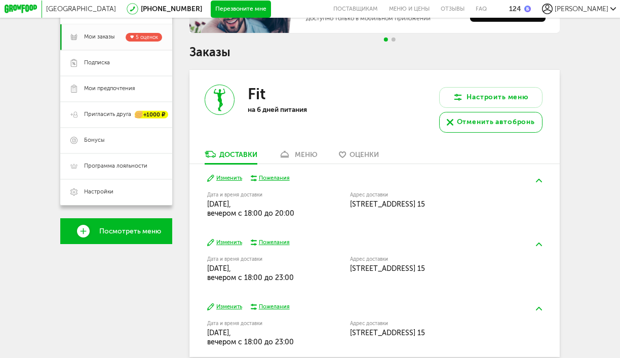
click at [464, 125] on div "Отменить автобронь" at bounding box center [496, 122] width 78 height 10
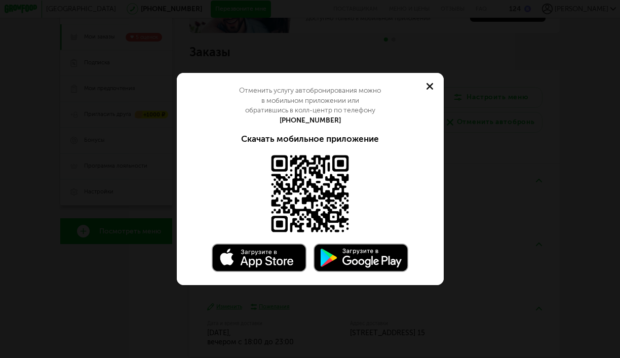
click at [433, 91] on button at bounding box center [429, 86] width 27 height 27
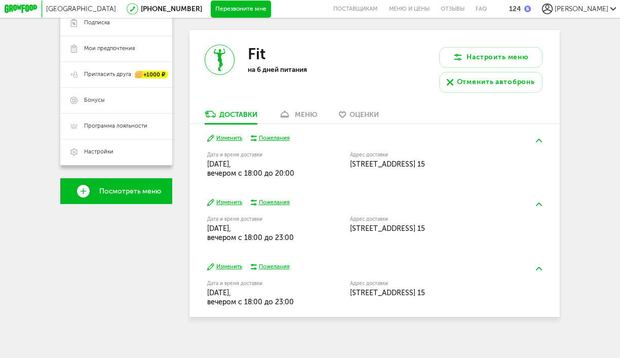
scroll to position [141, 0]
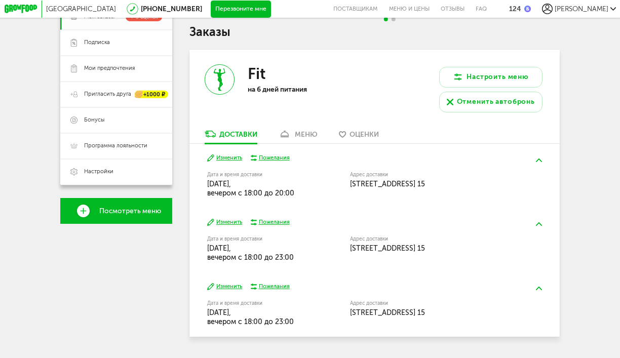
click at [297, 136] on div "меню" at bounding box center [306, 134] width 23 height 9
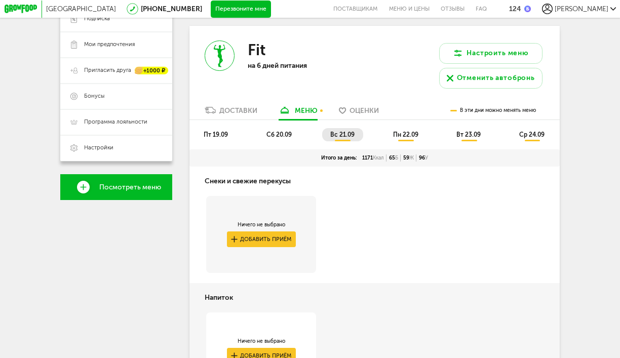
scroll to position [162, 0]
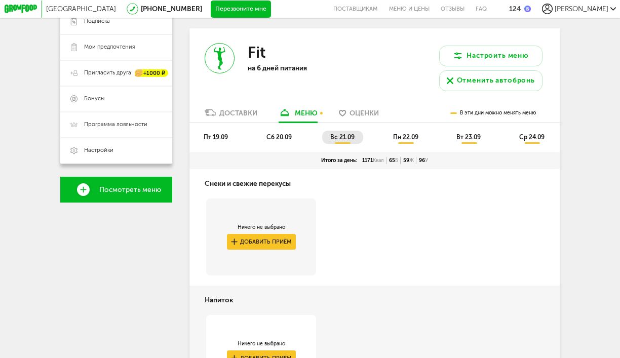
click at [400, 134] on span "пн 22.09" at bounding box center [405, 137] width 25 height 7
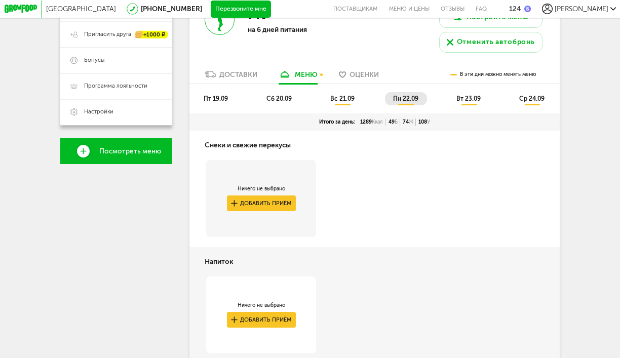
scroll to position [239, 0]
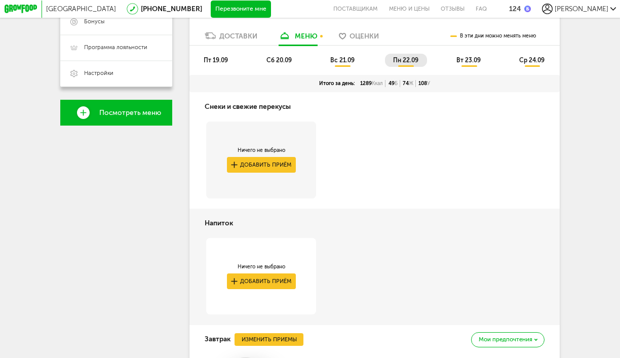
click at [465, 61] on span "вт 23.09" at bounding box center [468, 60] width 24 height 7
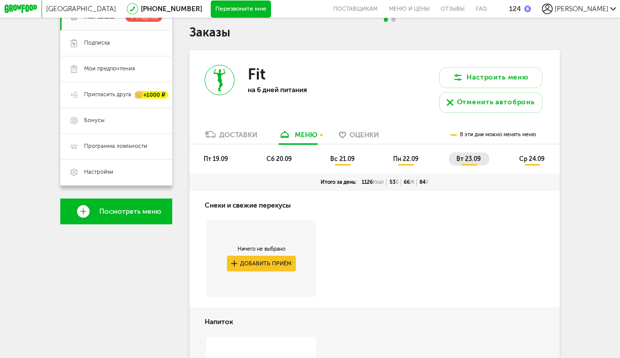
scroll to position [148, 0]
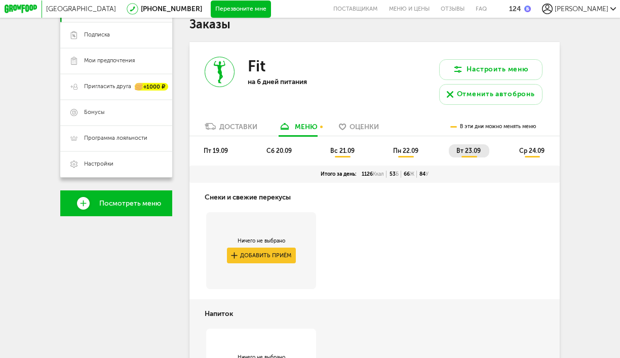
click at [344, 149] on span "вс 21.09" at bounding box center [342, 150] width 24 height 7
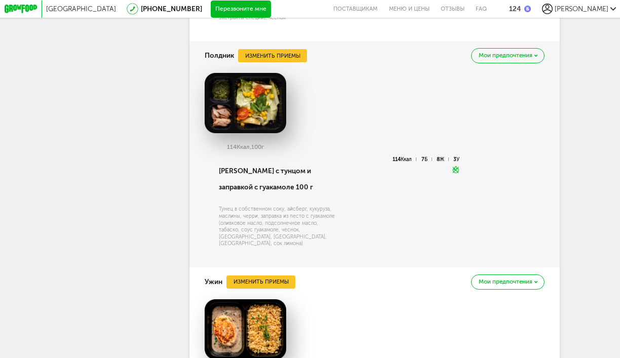
scroll to position [1388, 0]
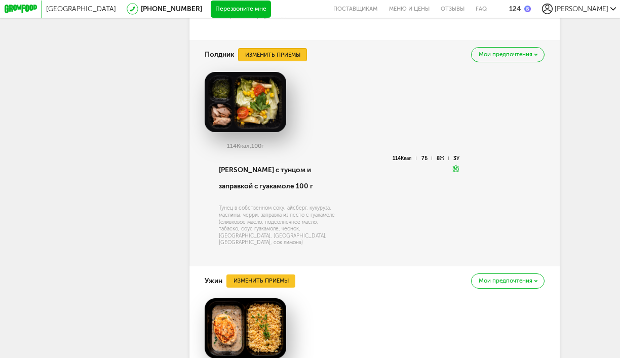
click at [266, 48] on button "Изменить приемы" at bounding box center [272, 54] width 69 height 13
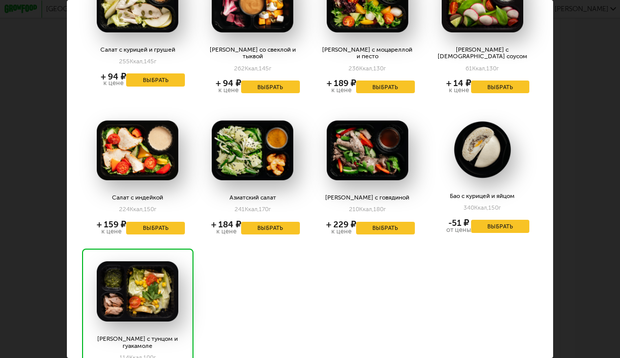
scroll to position [1588, 0]
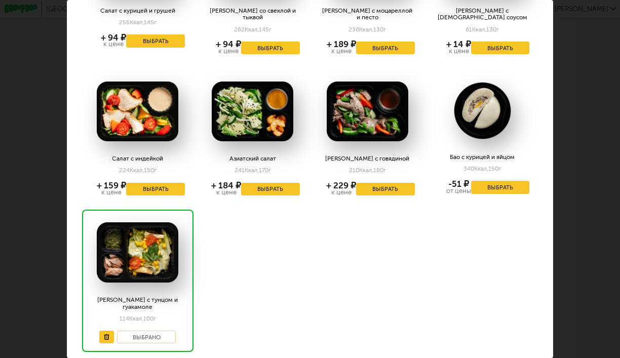
click at [570, 202] on div "Выберите полдники на [DATE] 21.09 Десерт Темный лес 340 Ккал, 170 г + 161 ₽ к ц…" at bounding box center [310, 179] width 620 height 358
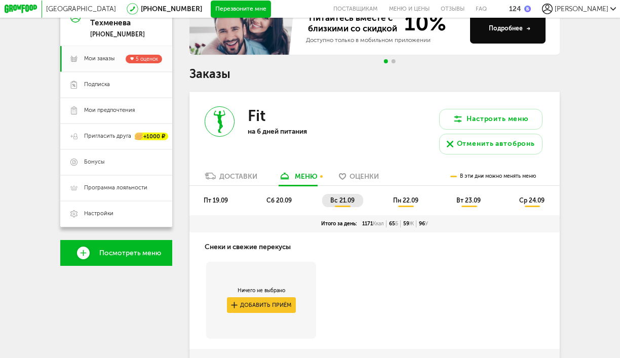
scroll to position [141, 0]
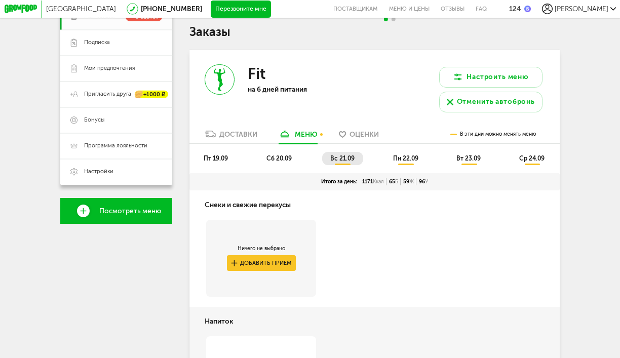
click at [401, 156] on span "пн 22.09" at bounding box center [405, 158] width 25 height 7
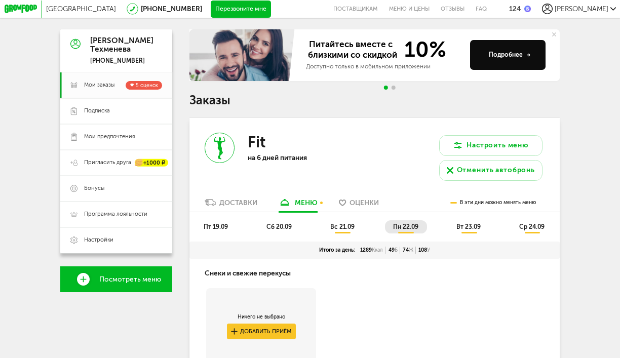
scroll to position [109, 0]
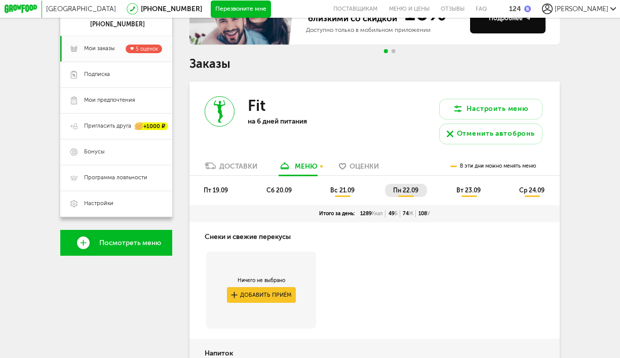
click at [465, 190] on span "вт 23.09" at bounding box center [468, 190] width 24 height 7
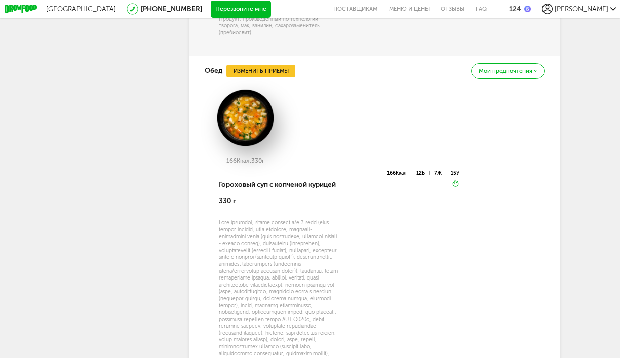
scroll to position [1045, 0]
click at [253, 70] on button "Изменить приемы" at bounding box center [260, 71] width 69 height 13
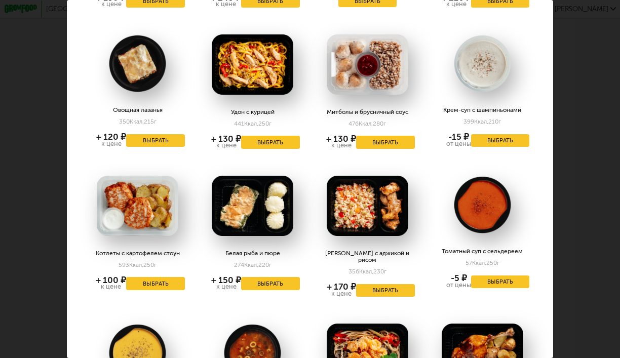
scroll to position [1424, 0]
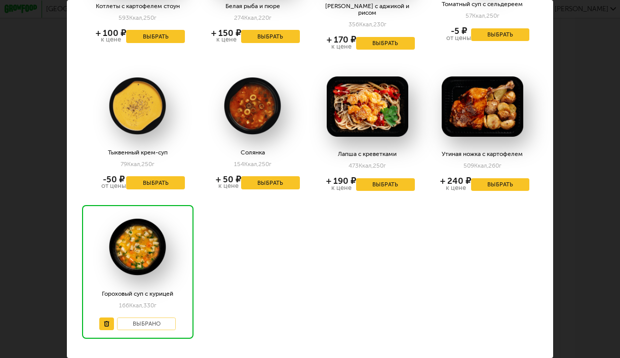
click at [559, 206] on div "Выберите обеды на [DATE] 23.09 Курица по-тайски с птитимом 330 Ккал, 176 г + 15…" at bounding box center [310, 179] width 620 height 358
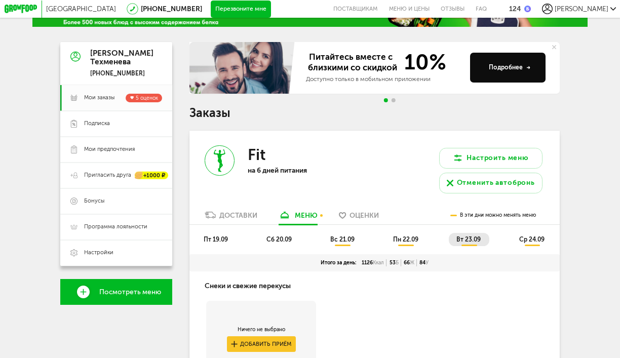
scroll to position [0, 0]
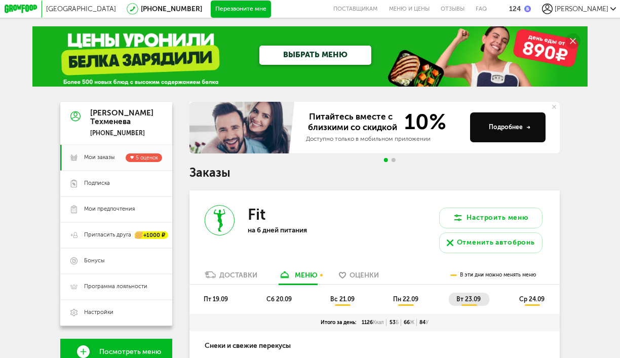
click at [541, 294] on li "ср 24.09" at bounding box center [533, 299] width 42 height 13
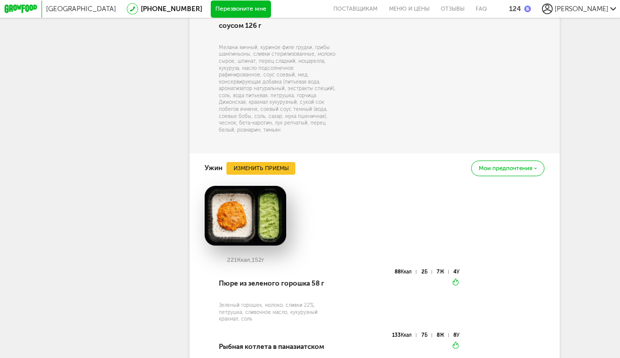
scroll to position [1568, 0]
